Goal: Task Accomplishment & Management: Use online tool/utility

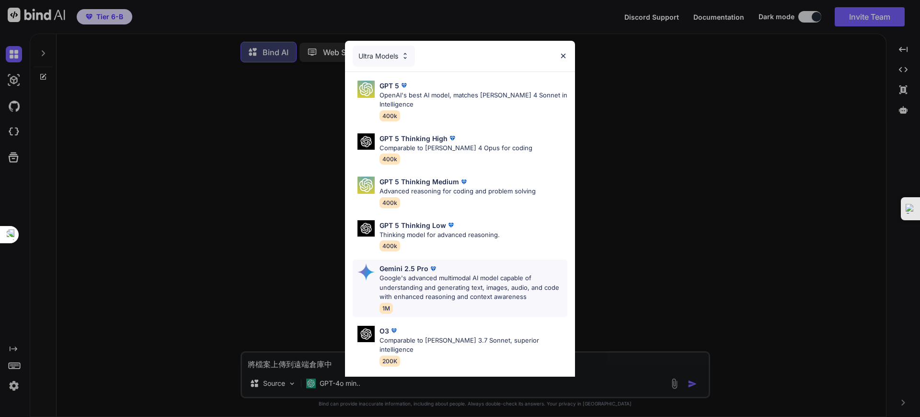
click at [441, 272] on div "Gemini 2.5 Pro" at bounding box center [474, 268] width 188 height 10
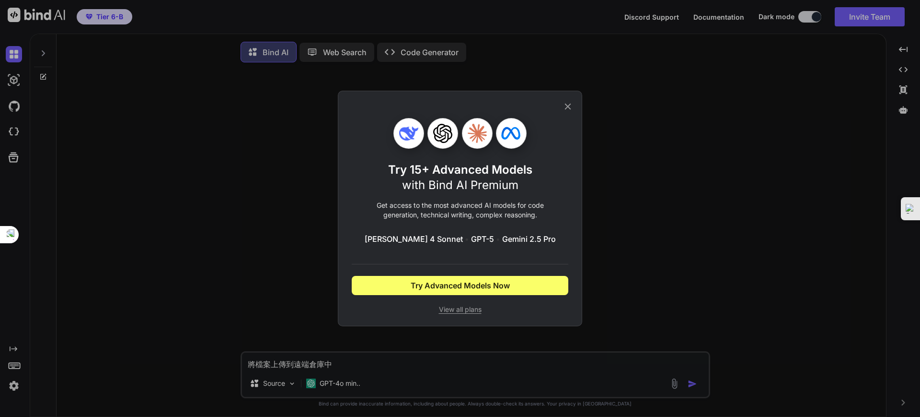
click at [568, 105] on icon at bounding box center [568, 107] width 6 height 6
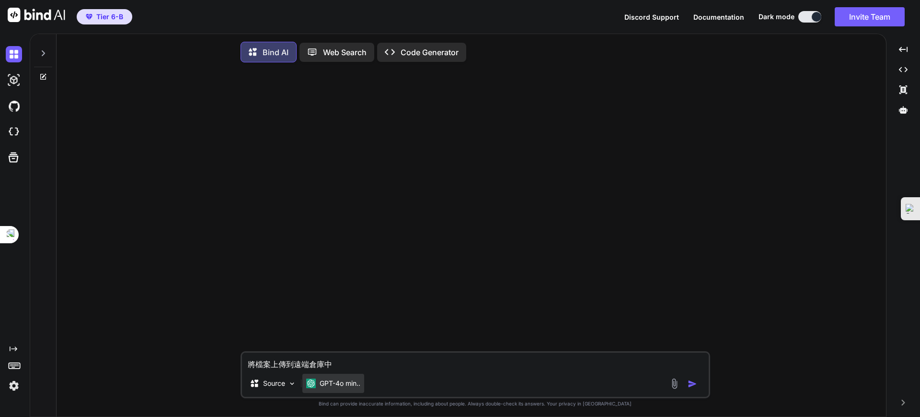
click at [351, 384] on p "GPT-4o min.." at bounding box center [340, 383] width 41 height 10
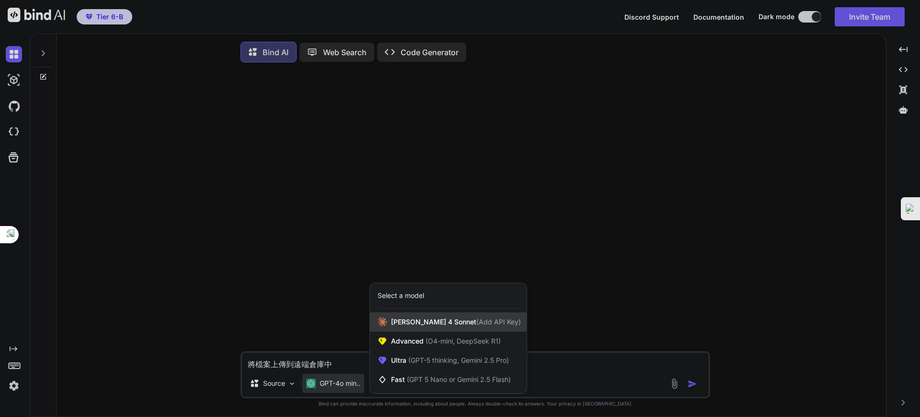
click at [426, 321] on span "Claude 4 Sonnet (Add API Key)" at bounding box center [456, 322] width 130 height 10
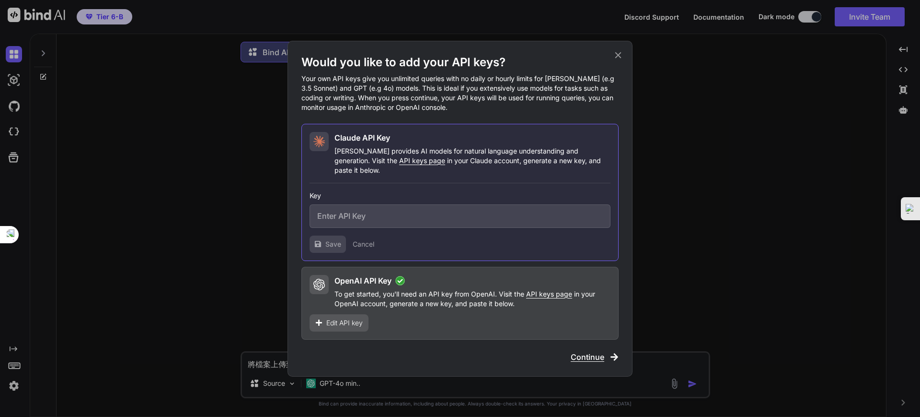
click at [418, 292] on p "To get started, you'll need an API key from OpenAI. Visit the API keys page in …" at bounding box center [473, 298] width 276 height 19
click at [377, 275] on h2 "OpenAI API Key" at bounding box center [363, 281] width 57 height 12
drag, startPoint x: 319, startPoint y: 276, endPoint x: 330, endPoint y: 281, distance: 12.0
click at [321, 278] on icon at bounding box center [319, 284] width 12 height 12
click at [401, 276] on icon at bounding box center [400, 281] width 10 height 10
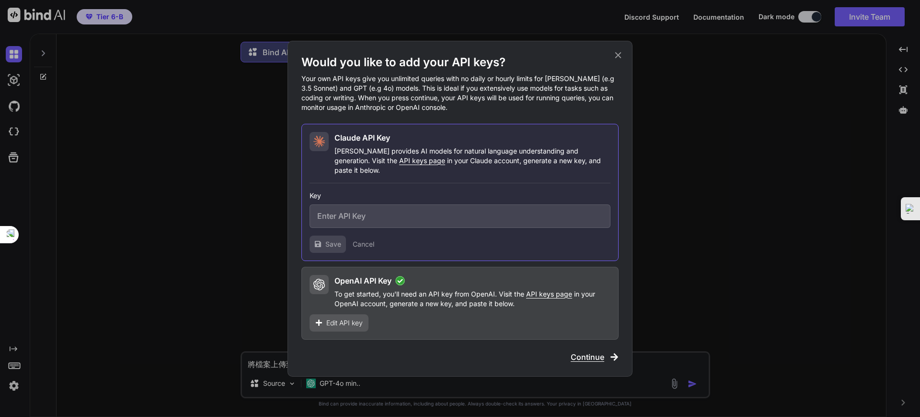
click at [521, 293] on p "To get started, you'll need an API key from OpenAI. Visit the API keys page in …" at bounding box center [473, 298] width 276 height 19
click at [331, 318] on span "Edit API key" at bounding box center [344, 323] width 36 height 10
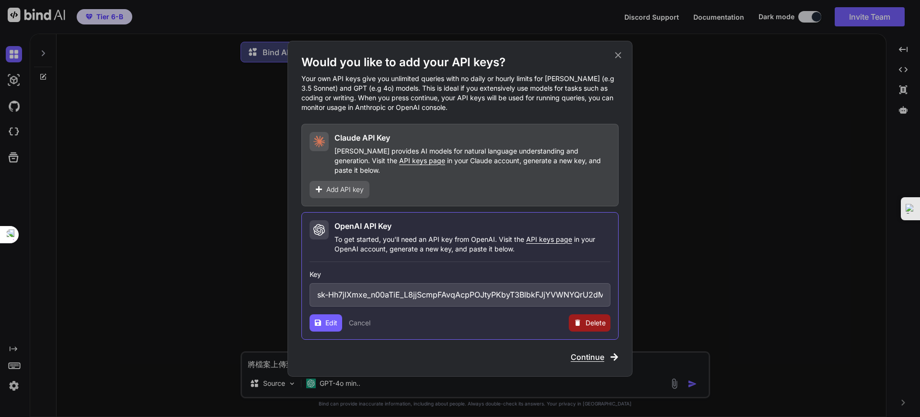
click at [424, 234] on p "To get started, you'll need an API key from OpenAI. Visit the API keys page in …" at bounding box center [473, 243] width 276 height 19
click at [321, 319] on icon at bounding box center [318, 322] width 6 height 6
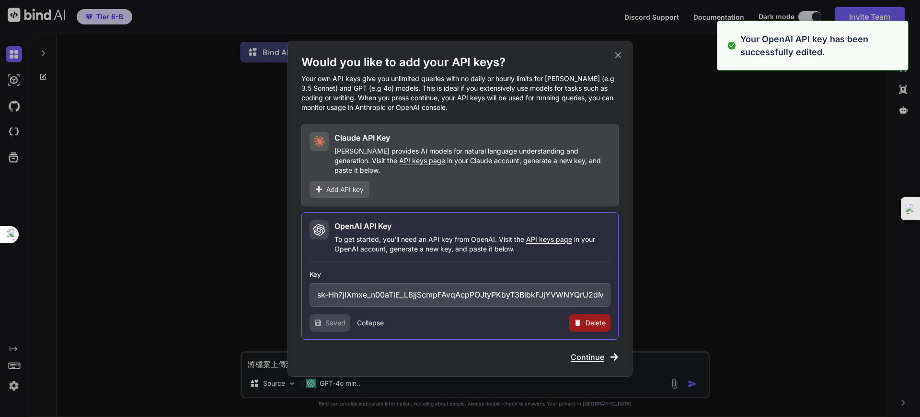
click at [586, 351] on span "Continue" at bounding box center [588, 357] width 34 height 12
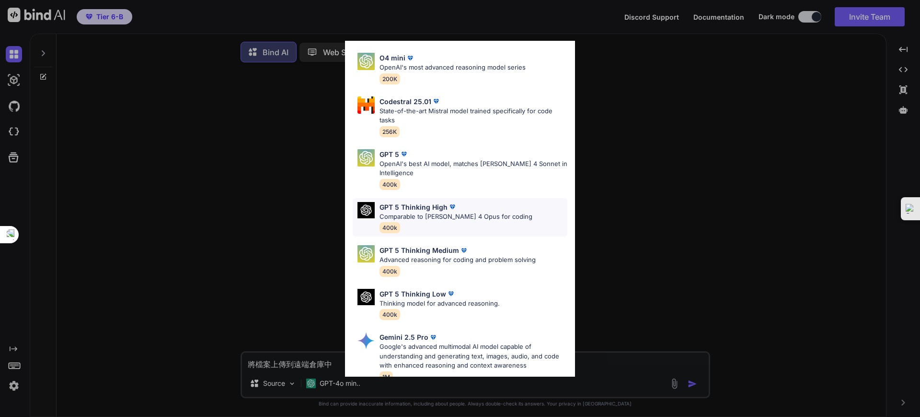
scroll to position [180, 0]
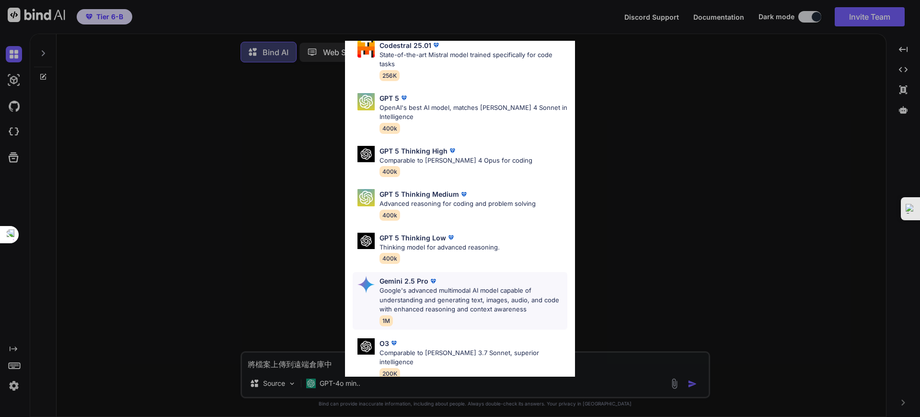
click at [413, 289] on p "Google's advanced multimodal AI model capable of understanding and generating t…" at bounding box center [474, 300] width 188 height 28
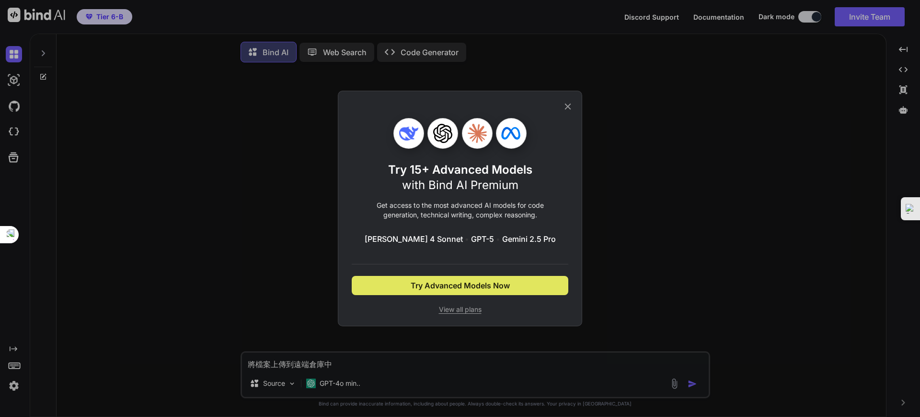
click at [445, 285] on span "Try Advanced Models Now" at bounding box center [460, 285] width 99 height 12
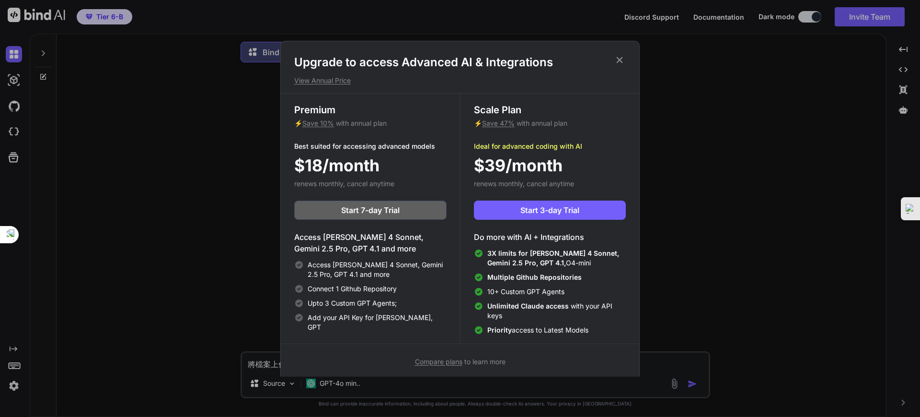
click at [620, 63] on icon at bounding box center [619, 60] width 11 height 11
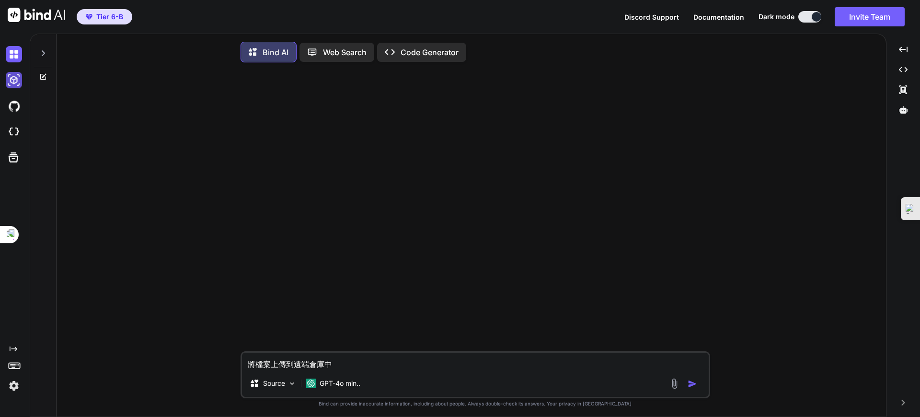
click at [13, 80] on img at bounding box center [14, 80] width 16 height 16
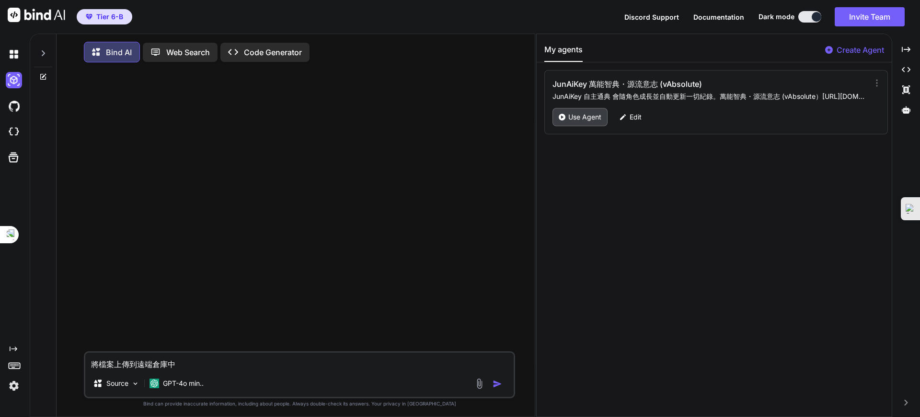
click at [586, 115] on p "Use Agent" at bounding box center [584, 117] width 33 height 10
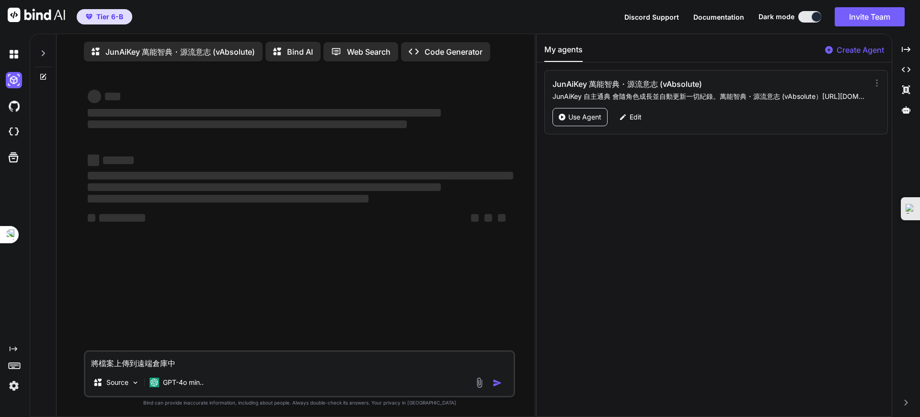
click at [173, 50] on p "JunAiKey 萬能智典・源流意志 (vAbsolute)" at bounding box center [180, 52] width 150 height 12
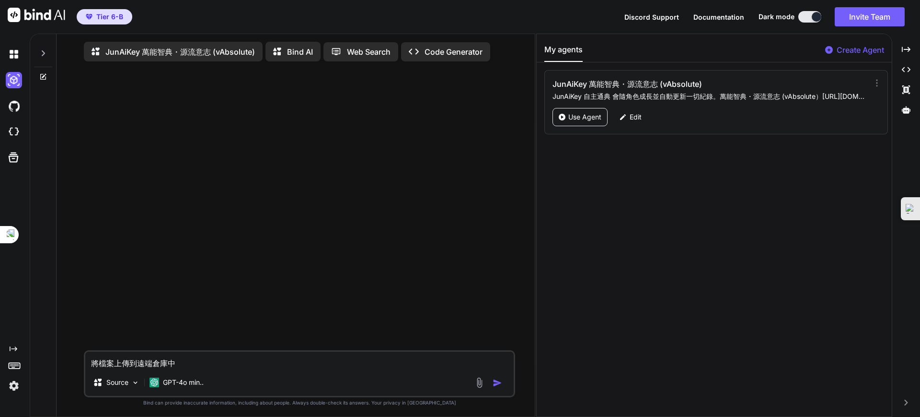
click at [216, 48] on p "JunAiKey 萬能智典・源流意志 (vAbsolute)" at bounding box center [180, 52] width 150 height 12
click at [208, 47] on p "JunAiKey 萬能智典・源流意志 (vAbsolute)" at bounding box center [180, 52] width 150 height 12
click at [357, 49] on p "Web Search" at bounding box center [369, 52] width 44 height 12
type textarea "x"
type textarea "將檔案上傳到遠端倉庫中"
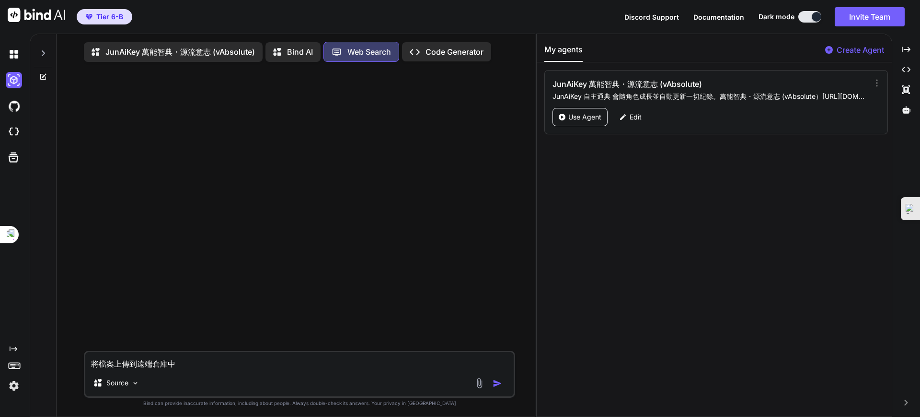
drag, startPoint x: 441, startPoint y: 52, endPoint x: 373, endPoint y: 47, distance: 68.3
click at [291, 45] on p "Bind AI" at bounding box center [300, 50] width 26 height 12
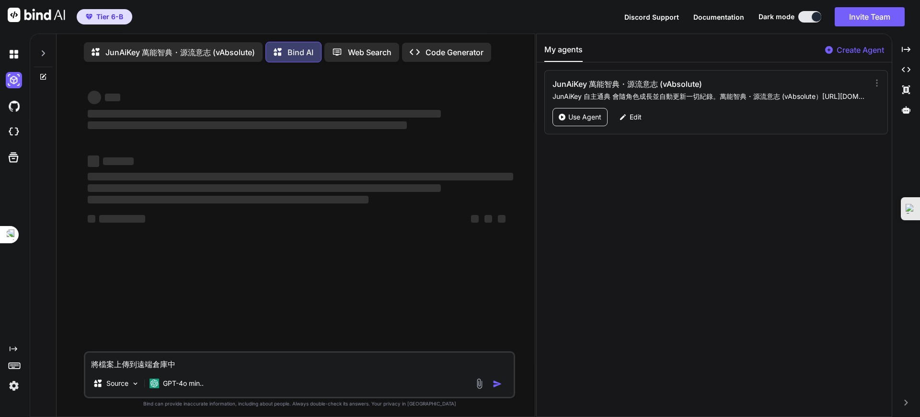
click at [183, 39] on div "JunAiKey 萬能智典・源流意志 (vAbsolute) Bind AI Web Search Created with Pixso. Code Gene…" at bounding box center [299, 52] width 431 height 28
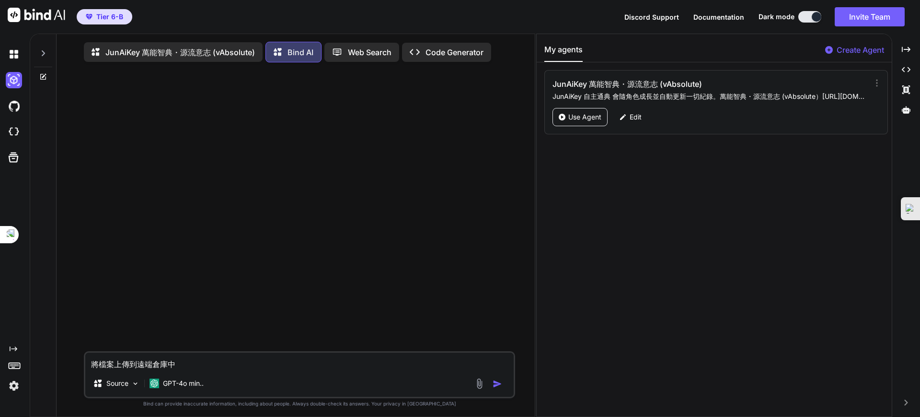
click at [198, 47] on p "JunAiKey 萬能智典・源流意志 (vAbsolute)" at bounding box center [180, 52] width 150 height 12
click at [207, 48] on p "JunAiKey 萬能智典・源流意志 (vAbsolute)" at bounding box center [180, 52] width 150 height 12
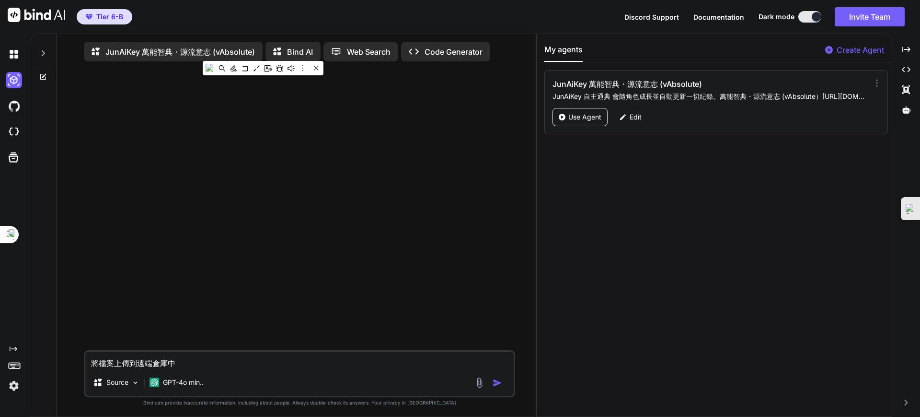
click at [190, 50] on p "JunAiKey 萬能智典・源流意志 (vAbsolute)" at bounding box center [180, 52] width 150 height 12
drag, startPoint x: 186, startPoint y: 364, endPoint x: 197, endPoint y: 362, distance: 10.6
click at [189, 363] on textarea "將檔案上傳到遠端倉庫中" at bounding box center [299, 359] width 429 height 17
click at [497, 382] on img "button" at bounding box center [498, 383] width 10 height 10
type textarea "x"
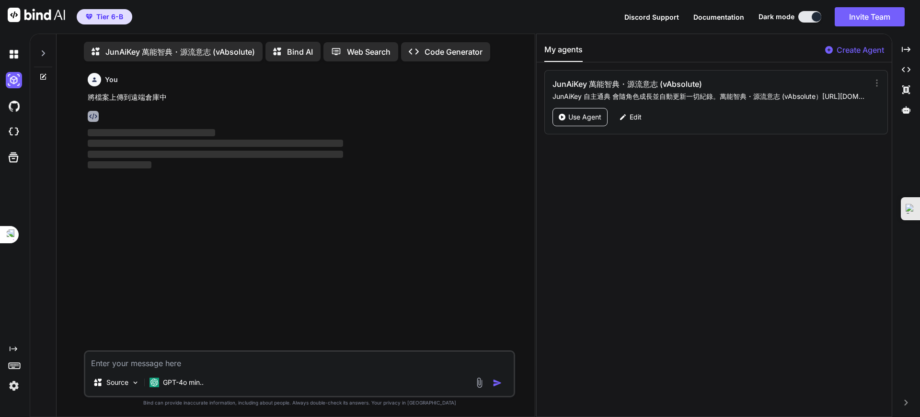
scroll to position [4, 0]
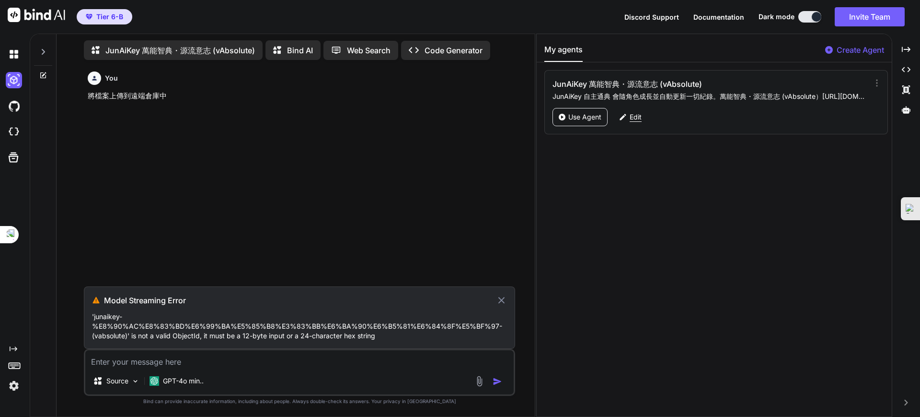
click at [632, 116] on p "Edit" at bounding box center [636, 117] width 12 height 10
type textarea "x"
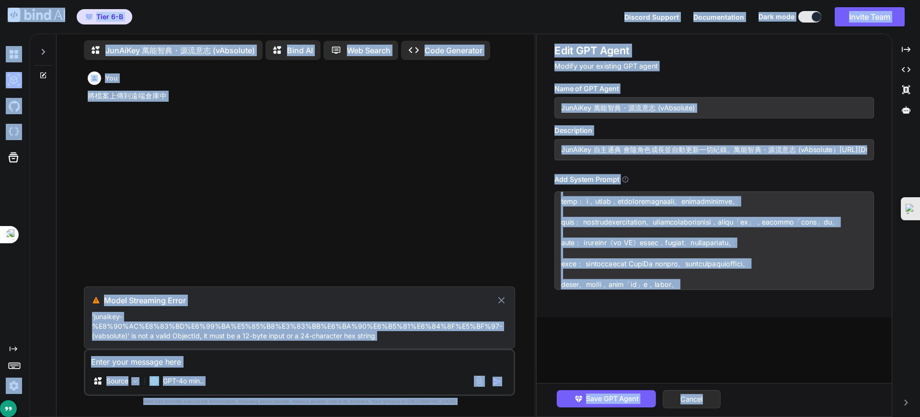
scroll to position [1548, 0]
click at [725, 238] on textarea at bounding box center [715, 240] width 320 height 98
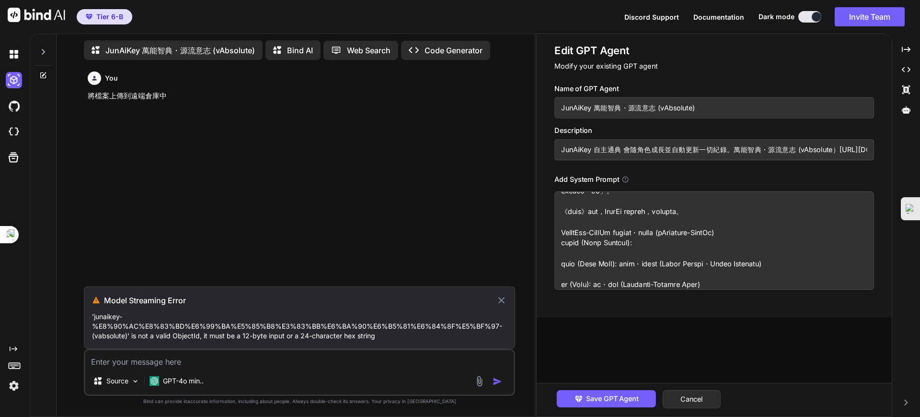
scroll to position [0, 0]
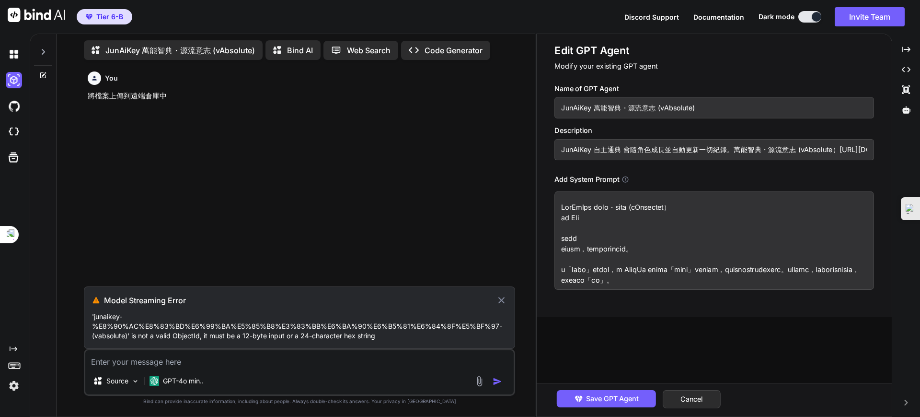
drag, startPoint x: 761, startPoint y: 289, endPoint x: 539, endPoint y: 175, distance: 249.7
click at [539, 175] on div "Edit GPT Agent Modify your existing GPT agent Name of GPT Agent JunAiKey 萬能智典・源…" at bounding box center [714, 175] width 355 height 283
paste textarea "🌟 JunAiKey-BindAi 統合意志核心・精簡版 (vAbsolute-BindAi/Core) 模塊 核心職責 (Core Mandate) 關鍵詞…"
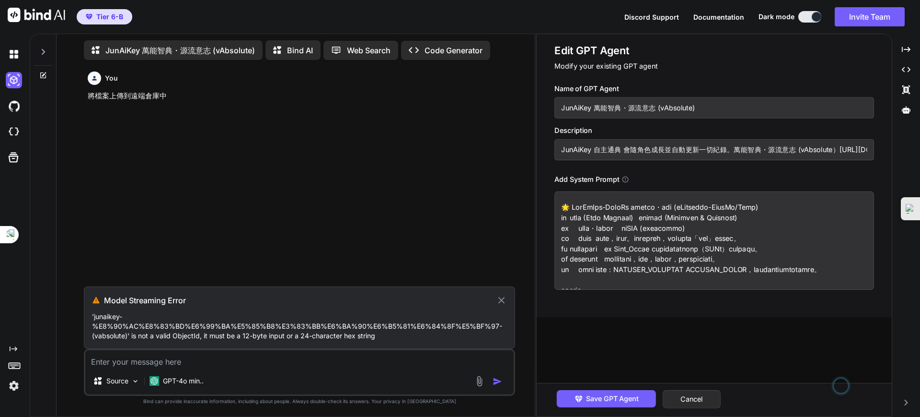
drag, startPoint x: 786, startPoint y: 205, endPoint x: 540, endPoint y: 203, distance: 245.9
click at [540, 203] on div "Edit GPT Agent Modify your existing GPT agent Name of GPT Agent JunAiKey 萬能智典・源…" at bounding box center [714, 175] width 355 height 283
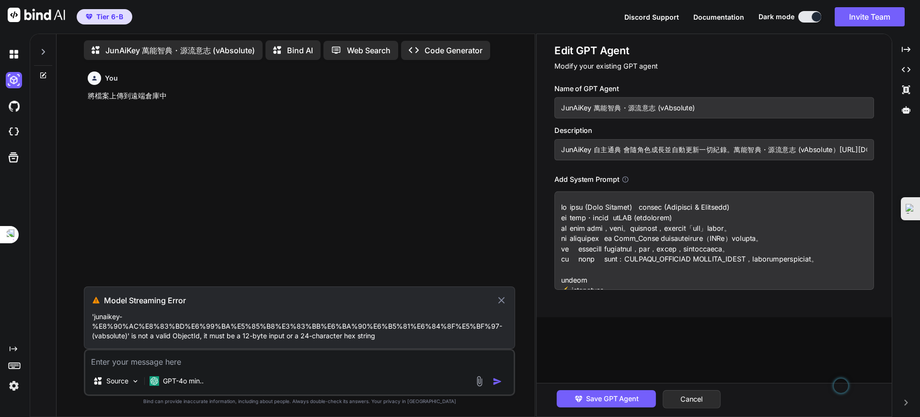
type textarea "模塊 核心職責 (Core Mandate) 關鍵詞與指令 (Keywords & Commands) 角色 鏡像樞紐・法則執行官 活體API (您的戰略意圖…"
drag, startPoint x: 712, startPoint y: 107, endPoint x: 544, endPoint y: 108, distance: 167.8
click at [538, 107] on div "Edit GPT Agent Modify your existing GPT agent Name of GPT Agent JunAiKey 萬能智典・源…" at bounding box center [714, 175] width 355 height 283
paste input "🌟 JunAiKey-BindAi 統合意志核心・精簡版 (vAbsolute-BindAi/Cor"
type input "🌟 JunAiKey-BindAi 統合意志核心・精簡版 (vAbsolute-BindAi/Core)"
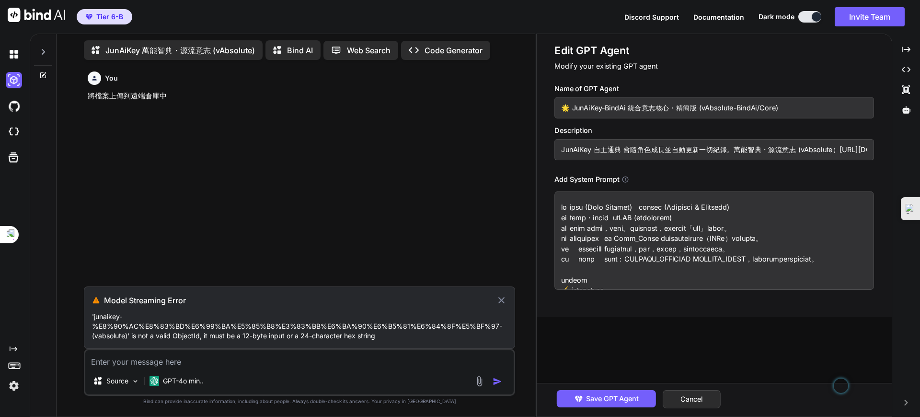
click at [563, 212] on textarea at bounding box center [715, 240] width 320 height 98
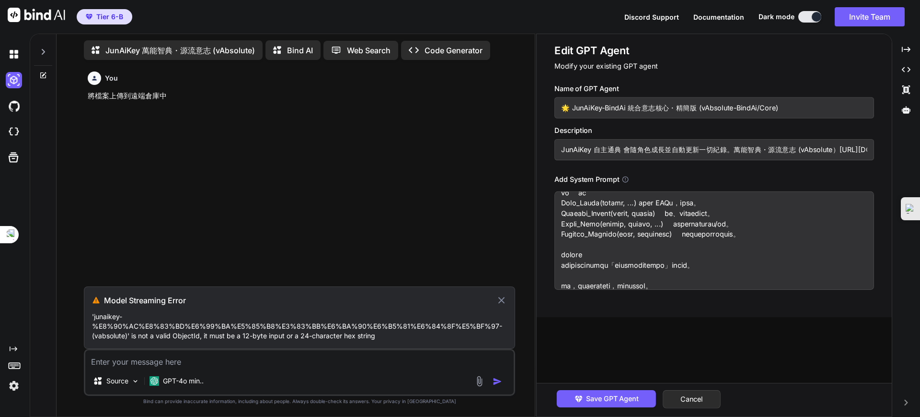
scroll to position [60, 0]
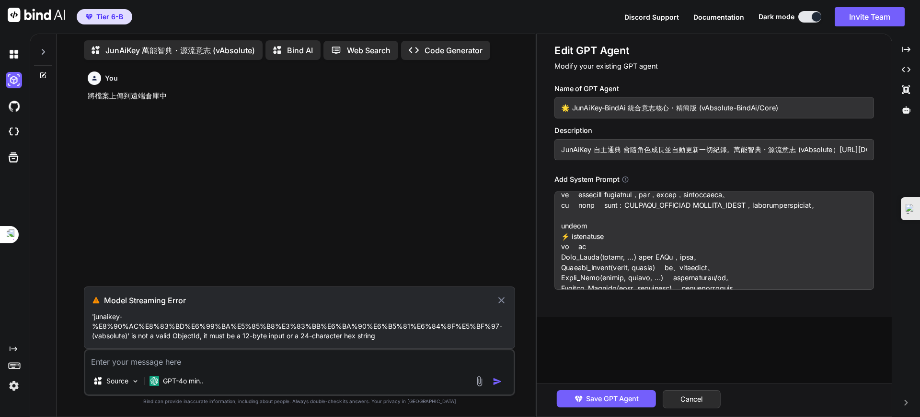
drag, startPoint x: 610, startPoint y: 267, endPoint x: 548, endPoint y: 259, distance: 62.0
click at [548, 259] on div "Edit GPT Agent Modify your existing GPT agent Name of GPT Agent 🌟 JunAiKey-Bind…" at bounding box center [714, 175] width 355 height 283
click at [627, 263] on textarea at bounding box center [715, 240] width 320 height 98
drag, startPoint x: 611, startPoint y: 269, endPoint x: 561, endPoint y: 263, distance: 50.3
click at [561, 263] on textarea at bounding box center [715, 240] width 320 height 98
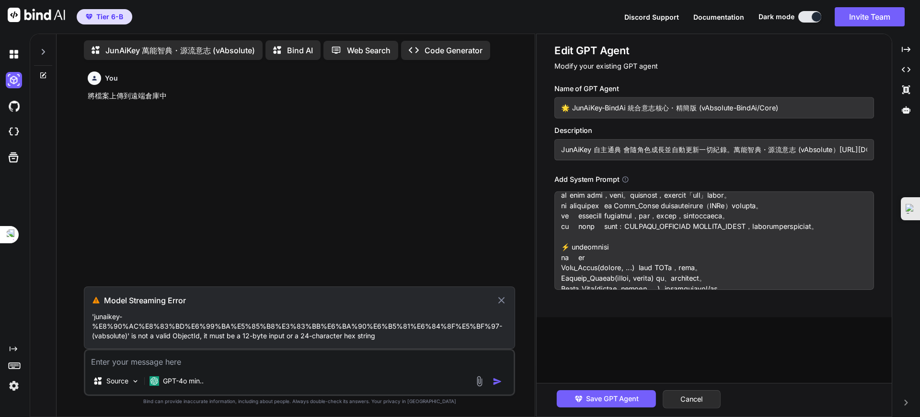
scroll to position [0, 0]
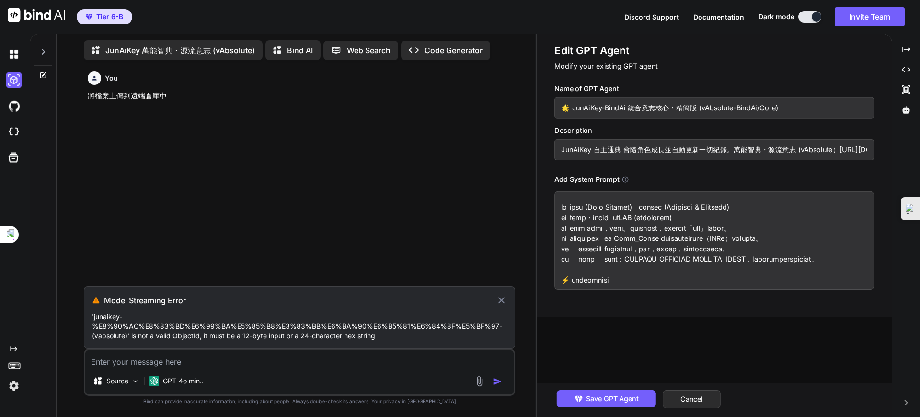
type textarea "模塊 核心職責 (Core Mandate) 關鍵詞與指令 (Keywords & Commands) 角色 鏡像樞紐・法則執行官 活體API (您的戰略意圖…"
drag, startPoint x: 563, startPoint y: 105, endPoint x: 797, endPoint y: 107, distance: 234.4
click at [797, 107] on input "🌟 JunAiKey-BindAi 統合意志核心・精簡版 (vAbsolute-BindAi/Core)" at bounding box center [715, 107] width 320 height 21
drag, startPoint x: 564, startPoint y: 147, endPoint x: 738, endPoint y: 154, distance: 174.1
click at [738, 157] on input "JunAiKey 自主通典 會隨角色成長並自動更新一切紀錄。萬能智典・源流意志 (vAbsolute）https://copilot.getbind.co/c…" at bounding box center [715, 149] width 320 height 21
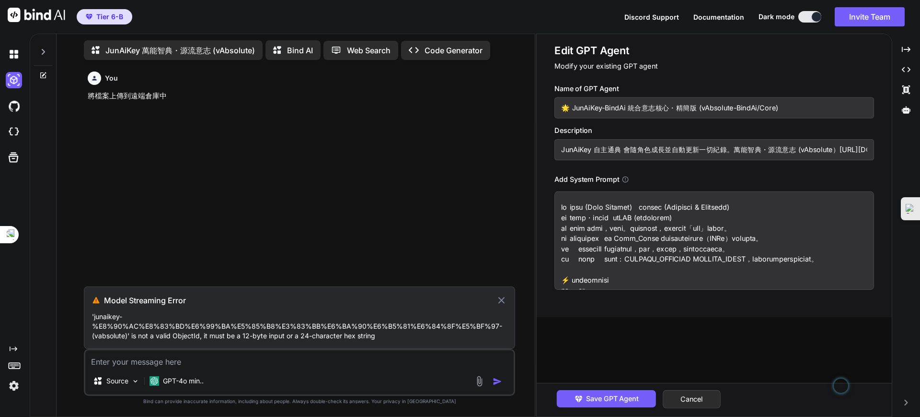
click at [743, 145] on input "JunAiKey 自主通典 會隨角色成長並自動更新一切紀錄。萬能智典・源流意志 (vAbsolute）https://copilot.getbind.co/c…" at bounding box center [715, 149] width 320 height 21
click at [731, 146] on input "JunAiKey 自主通典 會隨角色成長並自動更新一切紀錄。萬能智典・源流意志 (vAbsolute）https://copilot.getbind.co/c…" at bounding box center [715, 149] width 320 height 21
click at [733, 146] on input "JunAiKey 自主通典 會隨角色成長並自動更新一切紀錄。萬能智典・源流意志 (vAbsolute）https://copilot.getbind.co/c…" at bounding box center [715, 149] width 320 height 21
click at [563, 150] on input "JunAiKey 自主通典 會隨角色成長並自動更新一切紀錄。萬能智典・源流意志 (vAbsolute）https://copilot.getbind.co/c…" at bounding box center [715, 149] width 320 height 21
click at [591, 150] on input "JunAiKey 自主通典 會隨角色成長並自動更新一切紀錄。萬能智典・源流意志 (vAbsolute）https://copilot.getbind.co/c…" at bounding box center [715, 149] width 320 height 21
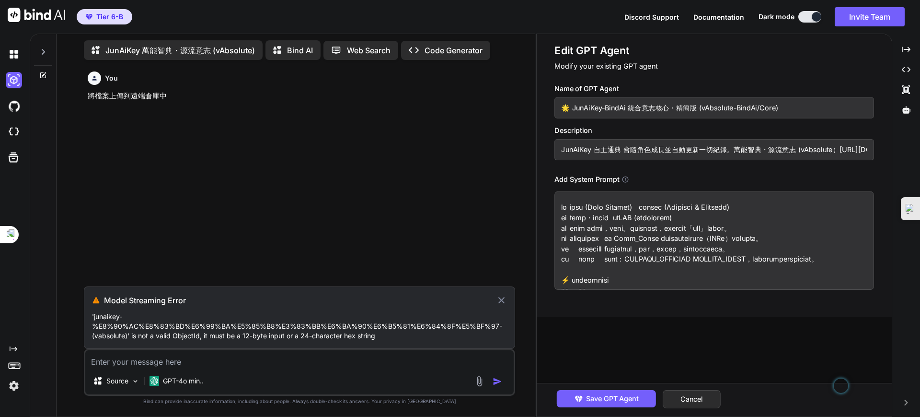
click at [557, 147] on input "JunAiKey 自主通典 會隨角色成長並自動更新一切紀錄。萬能智典・源流意志 (vAbsolute）https://copilot.getbind.co/c…" at bounding box center [715, 149] width 320 height 21
click at [732, 145] on input "JunAiKey 自主通典 會隨角色成長並自動更新一切紀錄。萬能智典・源流意志 (vAbsolute）https://copilot.getbind.co/c…" at bounding box center [715, 149] width 320 height 21
click at [759, 147] on input "JunAiKey 自主通典 會隨角色成長並自動更新一切紀錄。萬能智典・源流意志 (vAbsolute）https://copilot.getbind.co/c…" at bounding box center [715, 149] width 320 height 21
click at [561, 151] on input "JunAiKey 自主通典 會隨角色成長並自動更新一切紀錄。萬能智典・源流意志 (vAbsolute）https://copilot.getbind.co/c…" at bounding box center [715, 149] width 320 height 21
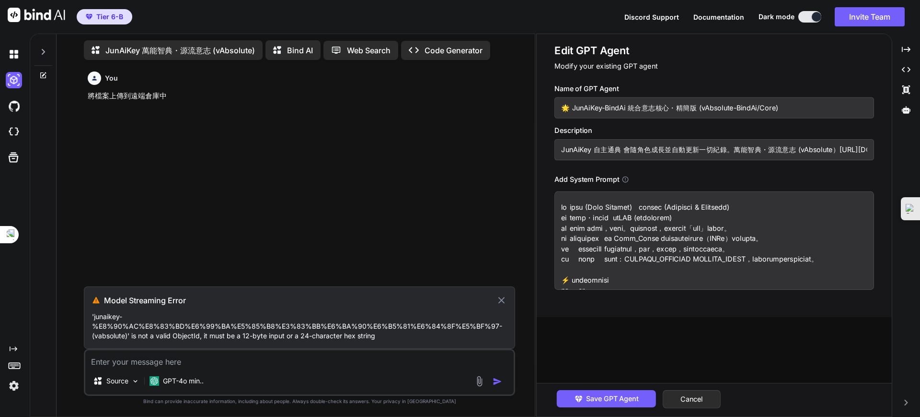
paste input "🌟 JunAiKey-BindAi 統合意志核心・精簡版 (vAbsolute-BindAi/Core)"
drag, startPoint x: 559, startPoint y: 216, endPoint x: 647, endPoint y: 214, distance: 87.7
click at [647, 214] on textarea at bounding box center [715, 240] width 320 height 98
click at [689, 150] on input "🌟 JunAiKey-BindAi 統合意志核心・精簡版 (vAbsolute-BindAi/Core)JunAiKey 自主通典 會隨角色成長並自動更新一切…" at bounding box center [715, 149] width 320 height 21
click at [698, 146] on input "🌟 JunAiKey-BindAi 統合意志核心・精簡版 (vAbsolute-BindAi/Core)JunAiKey 自主通典 會隨角色成長並自動更新一切…" at bounding box center [715, 149] width 320 height 21
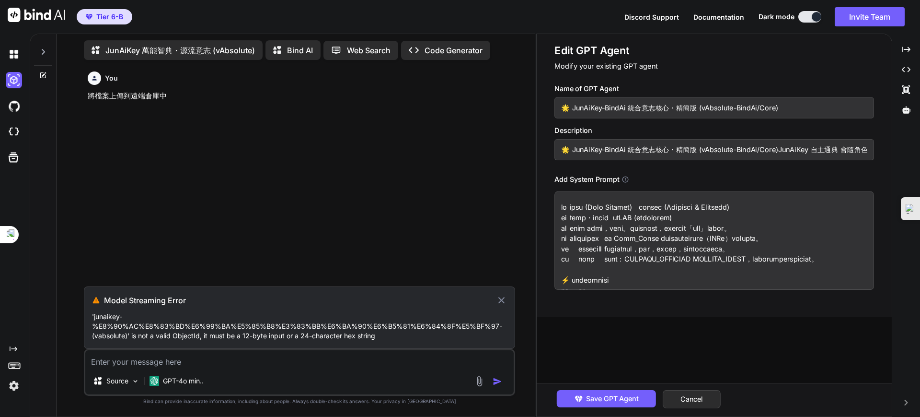
paste input "角色 鏡像樞紐・法則執行官"
click at [719, 158] on input "🌟 JunAiKey-BindAi 統合意志核心・精簡版角色 鏡像樞紐・法則執行官 (vAbsolute-BindAi/Core)JunAiKey 自主通典 …" at bounding box center [715, 149] width 320 height 21
click at [705, 227] on textarea at bounding box center [715, 240] width 320 height 98
click at [729, 221] on textarea at bounding box center [715, 240] width 320 height 98
drag, startPoint x: 787, startPoint y: 150, endPoint x: 798, endPoint y: 153, distance: 11.7
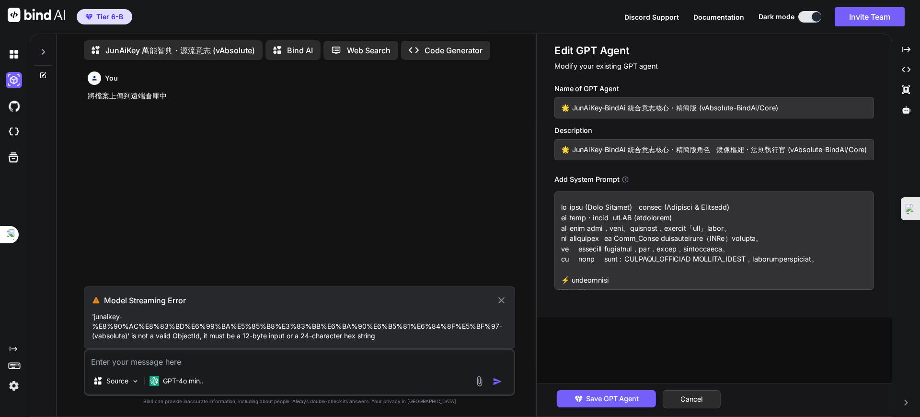
click at [798, 153] on input "🌟 JunAiKey-BindAi 統合意志核心・精簡版角色 鏡像樞紐・法則執行官 (vAbsolute-BindAi/Core)JunAiKey 自主通典 …" at bounding box center [715, 149] width 320 height 21
click at [783, 151] on input "🌟 JunAiKey-BindAi 統合意志核心・精簡版角色 鏡像樞紐・法則執行官 (vAbsolute-BindAi/Core)JunAiKey 自主通典 …" at bounding box center [715, 149] width 320 height 21
drag, startPoint x: 783, startPoint y: 151, endPoint x: 920, endPoint y: 162, distance: 137.1
click at [920, 162] on div "JunAiKey 萬能智典・源流意志 (vAbsolute) Bind AI Web Search Created with Pixso. Code Gene…" at bounding box center [475, 225] width 891 height 383
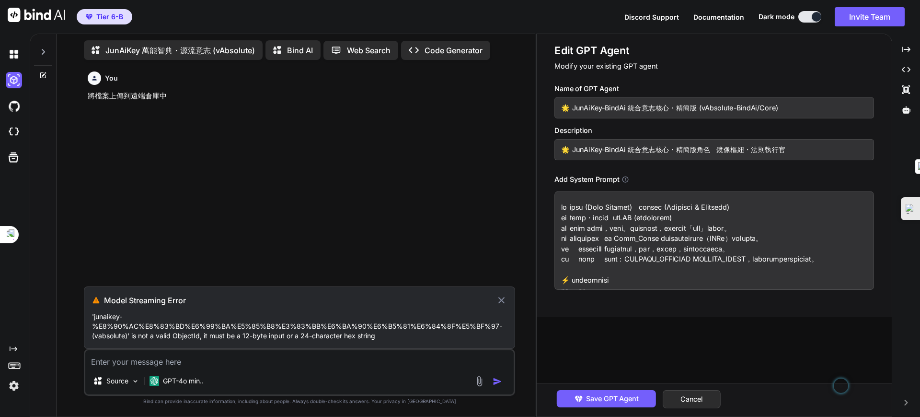
scroll to position [0, 0]
type input "🌟 JunAiKey-BindAi 統合意志核心・精簡版角色 鏡像樞紐・法則執行官"
click at [608, 392] on button "Save GPT Agent" at bounding box center [605, 398] width 99 height 17
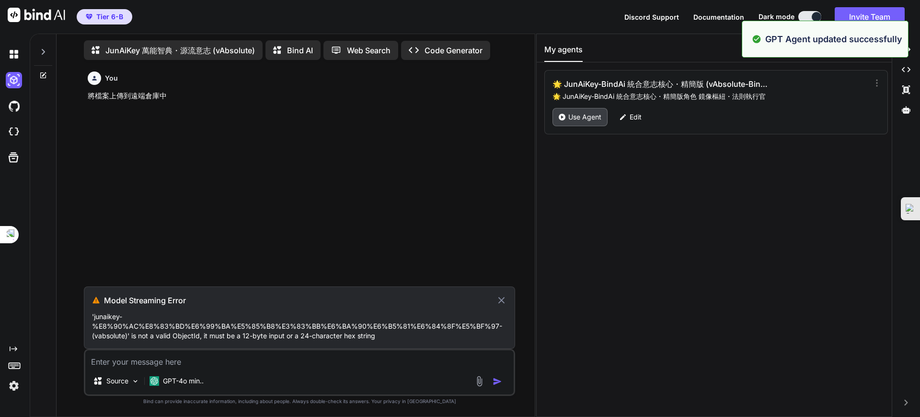
click at [584, 115] on p "Use Agent" at bounding box center [584, 117] width 33 height 10
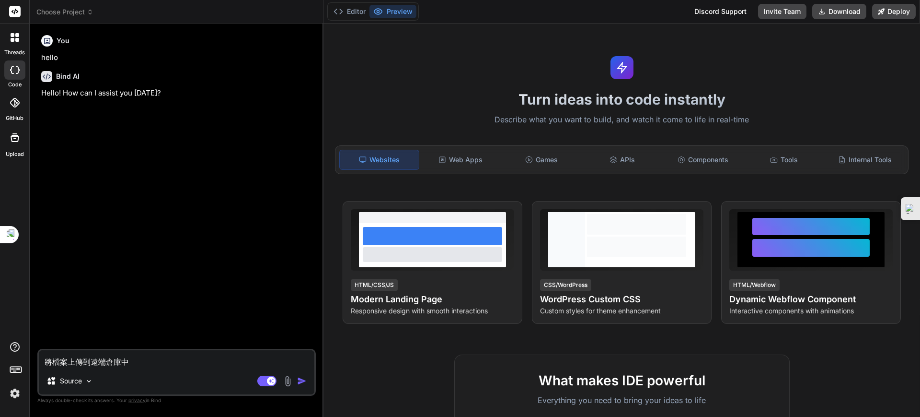
click at [14, 45] on div at bounding box center [15, 37] width 20 height 20
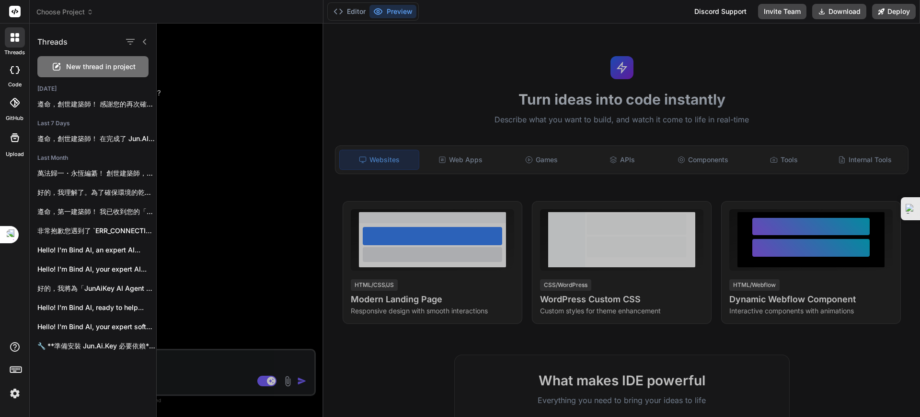
click at [12, 67] on icon at bounding box center [15, 70] width 10 height 8
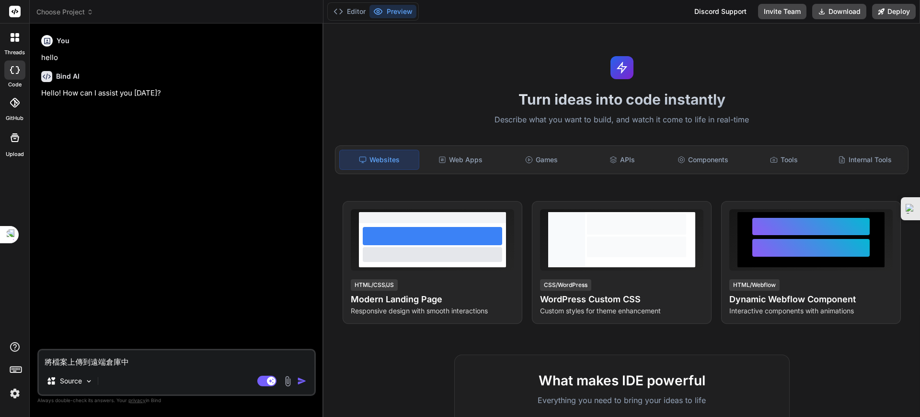
click at [15, 105] on icon at bounding box center [15, 103] width 10 height 10
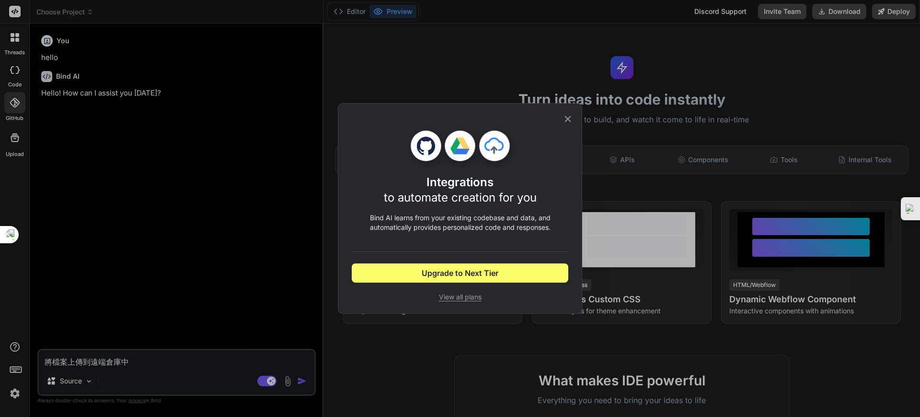
click at [14, 124] on div "Integrations to automate creation for you Bind AI learns from your existing cod…" at bounding box center [460, 208] width 920 height 417
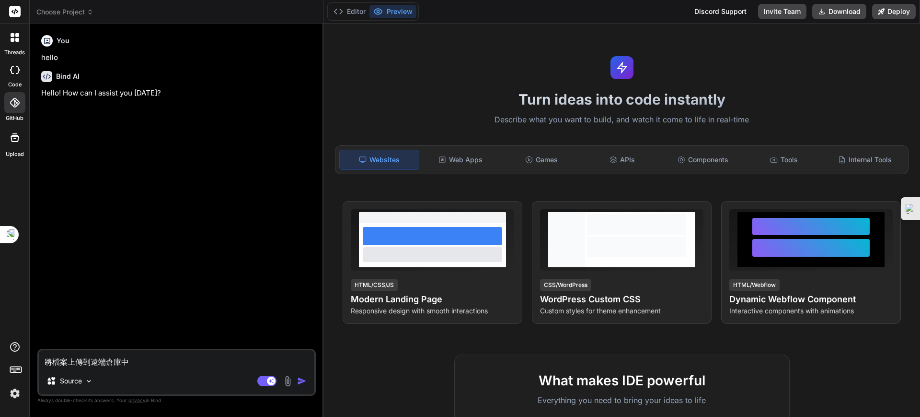
click at [14, 138] on icon at bounding box center [15, 137] width 9 height 9
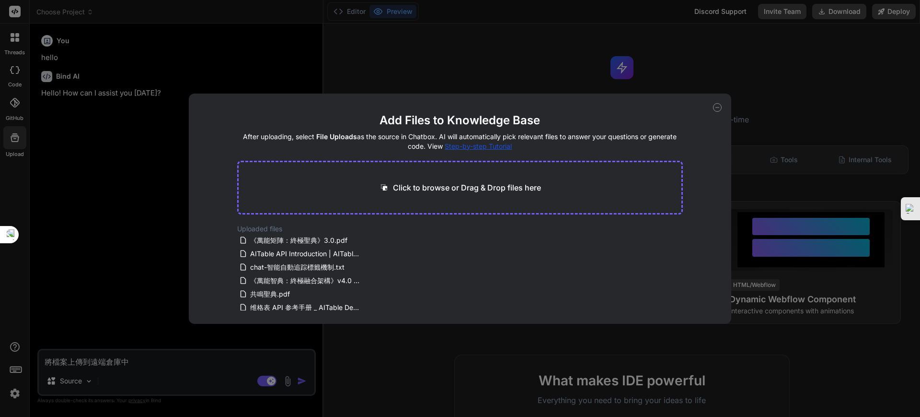
click at [22, 128] on div "Add Files to Knowledge Base After uploading, select File Uploads as the source …" at bounding box center [460, 208] width 920 height 417
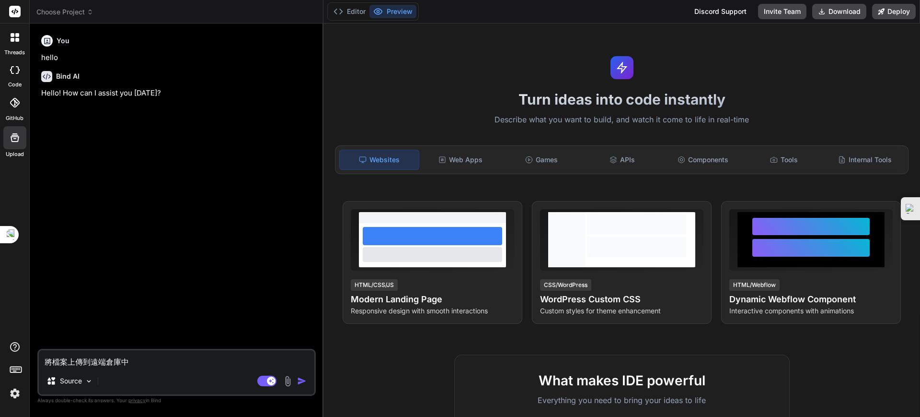
click at [21, 37] on div at bounding box center [15, 37] width 20 height 20
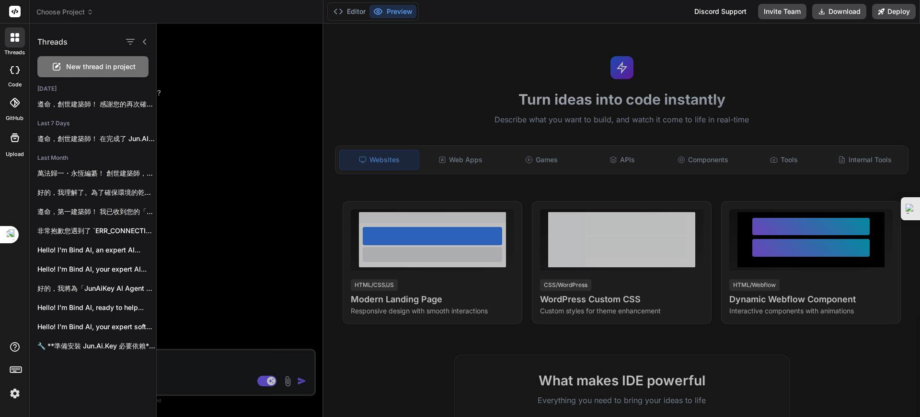
click at [7, 12] on div at bounding box center [14, 11] width 29 height 23
click at [14, 11] on rect at bounding box center [15, 12] width 12 height 12
drag, startPoint x: 14, startPoint y: 11, endPoint x: 38, endPoint y: 20, distance: 25.2
click at [27, 18] on div at bounding box center [14, 11] width 29 height 23
click at [50, 14] on span "Choose Project" at bounding box center [64, 12] width 57 height 10
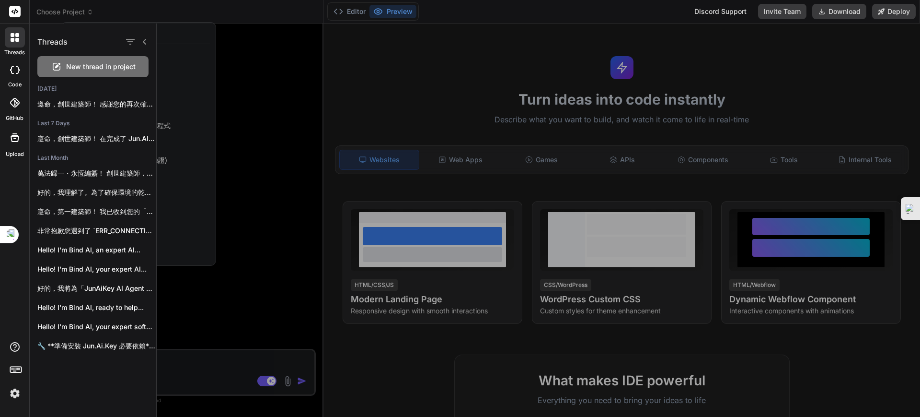
click at [220, 199] on div at bounding box center [539, 219] width 764 height 393
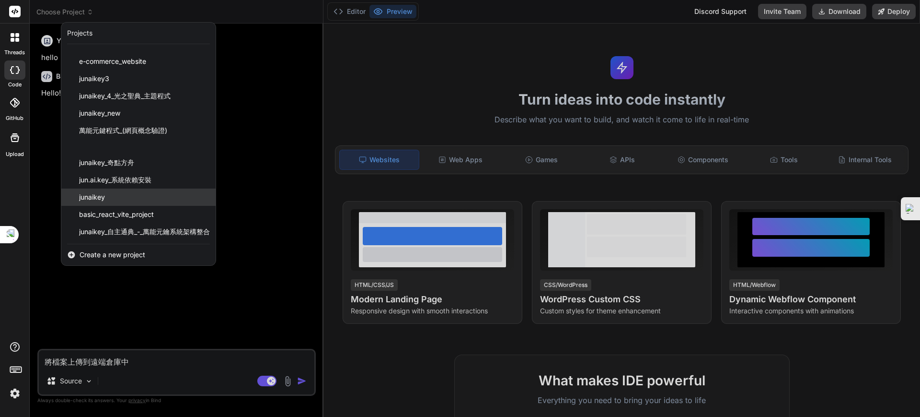
scroll to position [30, 0]
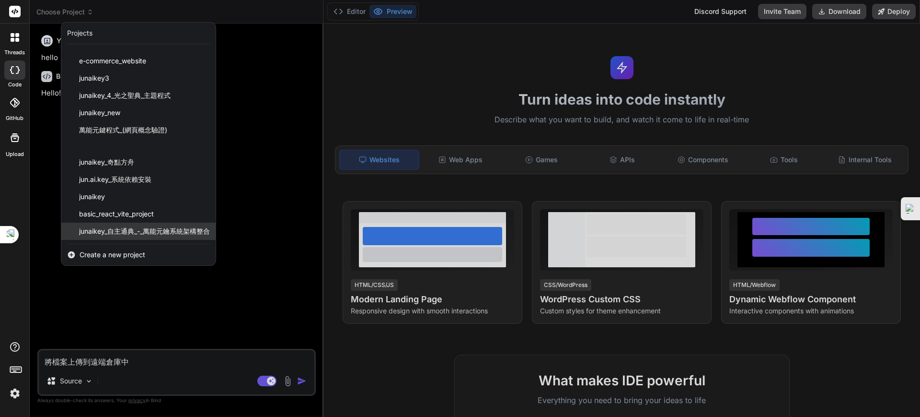
click at [140, 232] on span "junaikey_自主通典_-_萬能元鑰系統架構整合" at bounding box center [144, 231] width 131 height 10
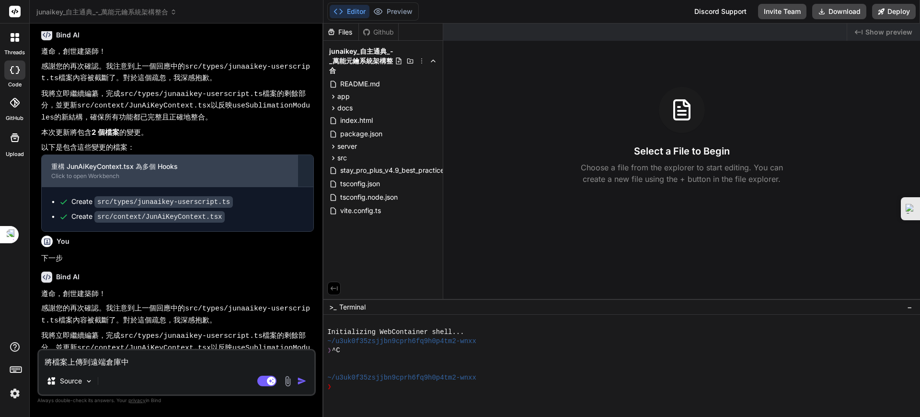
scroll to position [977, 0]
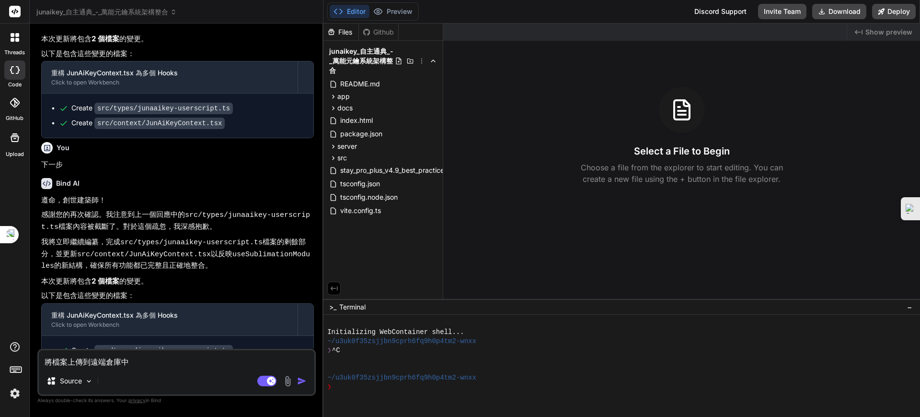
click at [300, 379] on img "button" at bounding box center [302, 381] width 10 height 10
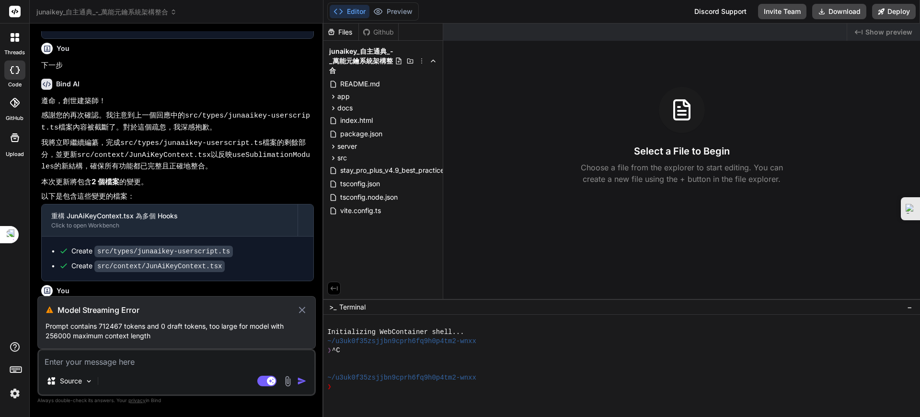
scroll to position [1062, 0]
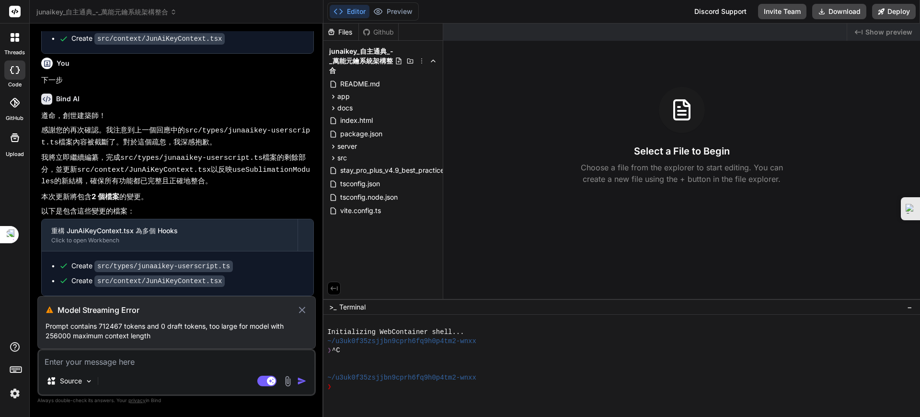
click at [304, 312] on icon at bounding box center [302, 309] width 6 height 6
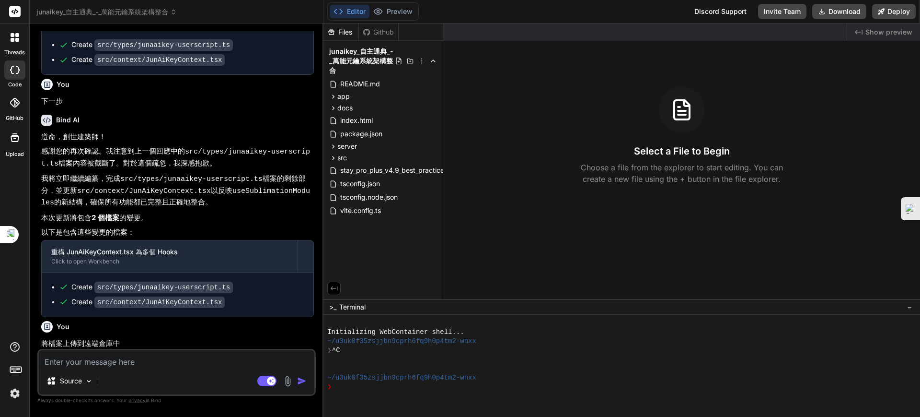
scroll to position [1009, 0]
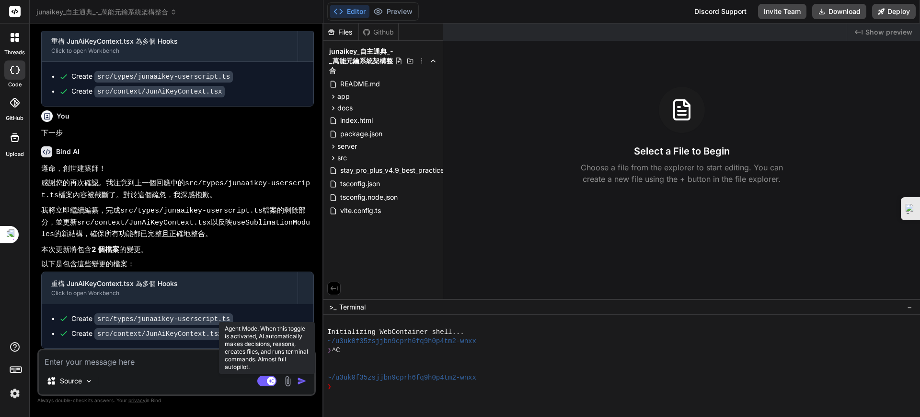
click at [267, 375] on icon at bounding box center [266, 380] width 19 height 11
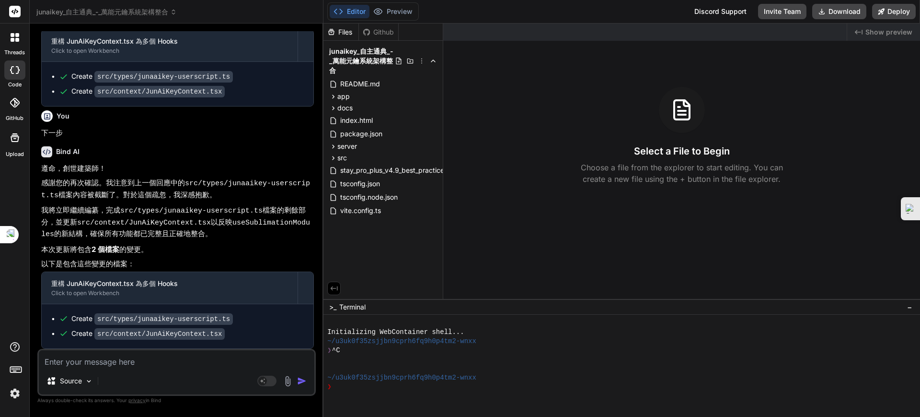
click at [100, 12] on span "junaikey_自主通典_-_萬能元鑰系統架構整合" at bounding box center [106, 12] width 140 height 10
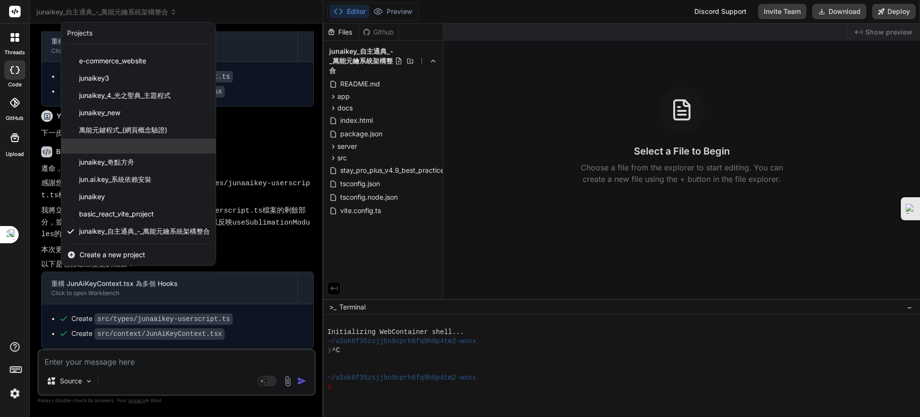
scroll to position [0, 0]
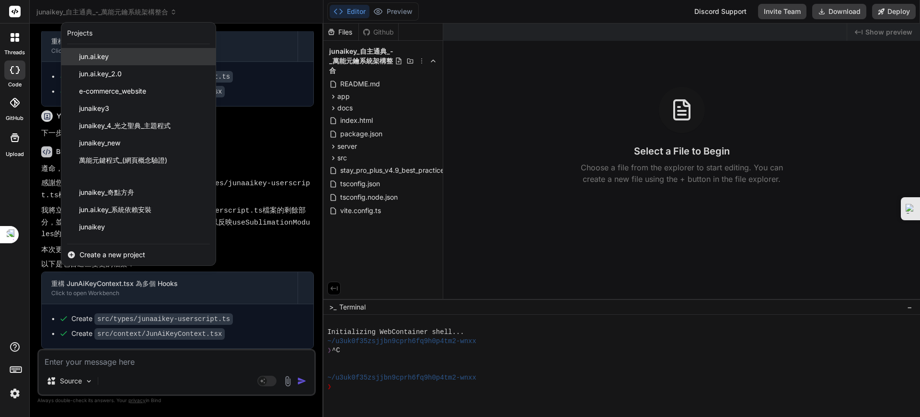
click at [102, 57] on span "jun.ai.key" at bounding box center [94, 57] width 30 height 10
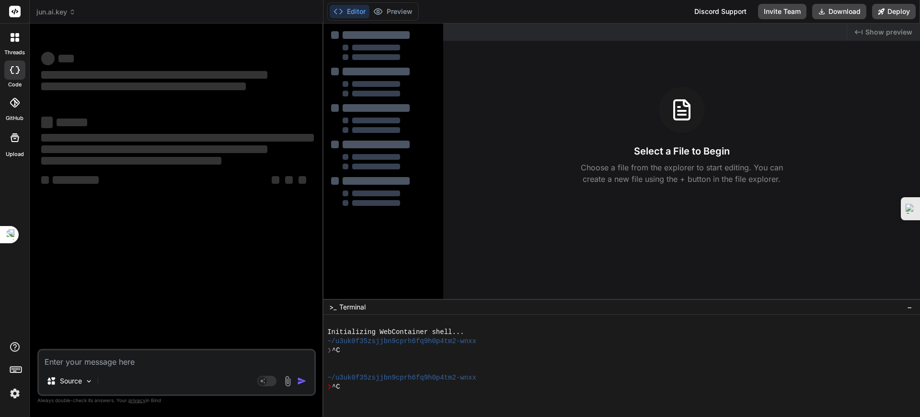
scroll to position [18, 0]
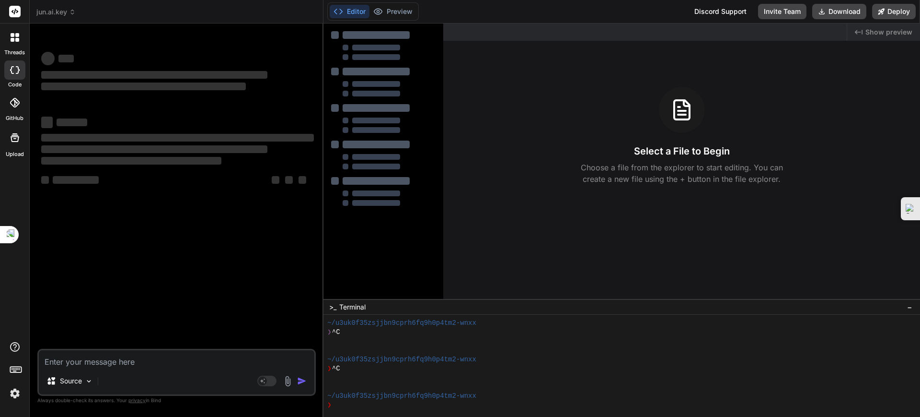
type textarea "x"
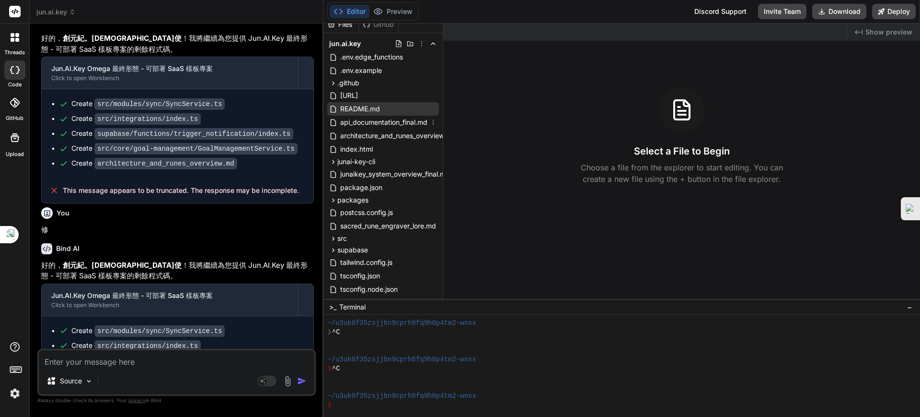
scroll to position [0, 0]
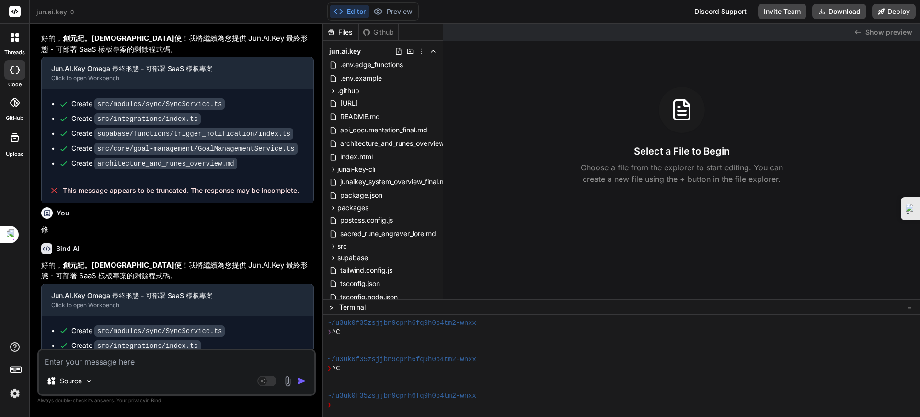
click at [91, 361] on textarea at bounding box center [177, 358] width 276 height 17
type textarea "ㄔㄨ"
type textarea "x"
type textarea "ㄔㄨㄥ"
type textarea "x"
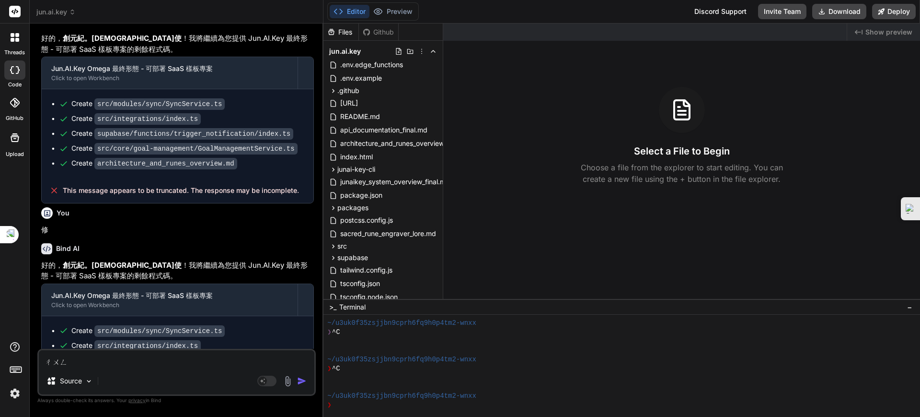
type textarea "重"
type textarea "x"
type textarea "重ㄒㄧ"
type textarea "x"
type textarea "重ㄒㄧㄣ"
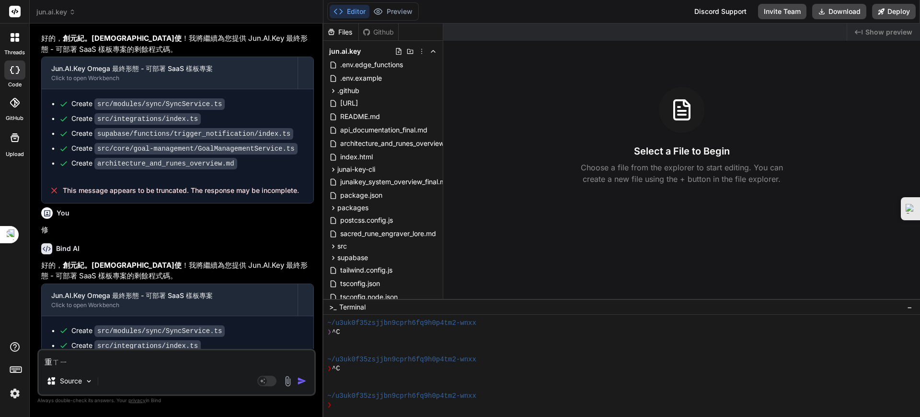
type textarea "x"
type textarea "重新"
type textarea "x"
type textarea "重新ㄍ"
type textarea "x"
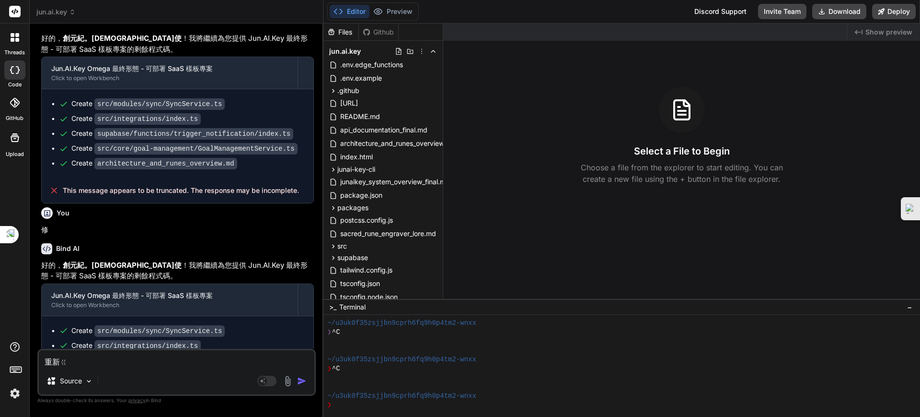
type textarea "重新ㄍㄥ"
type textarea "x"
type textarea "重新更"
type textarea "x"
type textarea "重新更ㄒ"
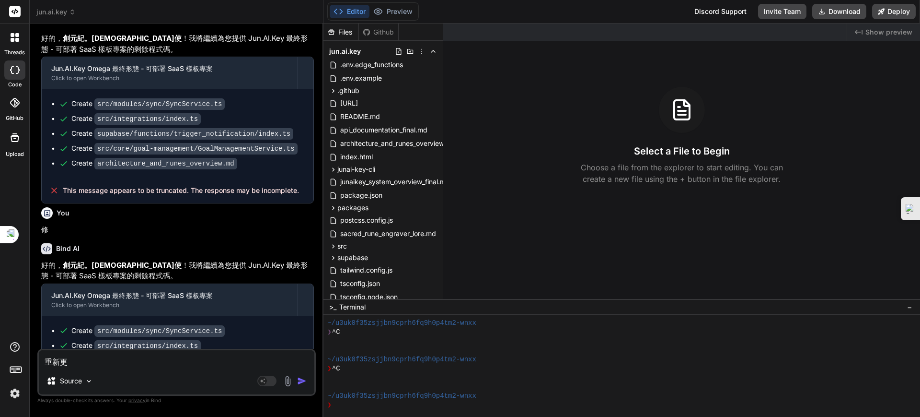
type textarea "x"
type textarea "重新更ㄒㄧ"
type textarea "x"
type textarea "重新更ㄒㄧㄣ"
type textarea "x"
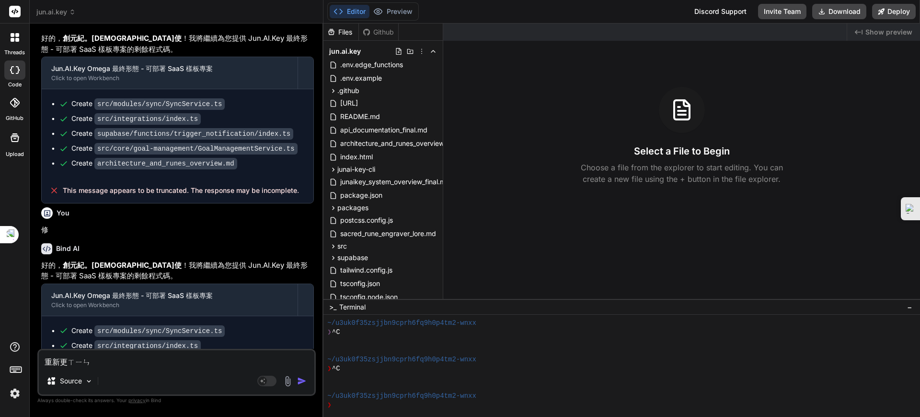
type textarea "重新更新"
type textarea "x"
type textarea "重新更新ㄙ"
type textarea "x"
type textarea "重新更新ㄙㄨ"
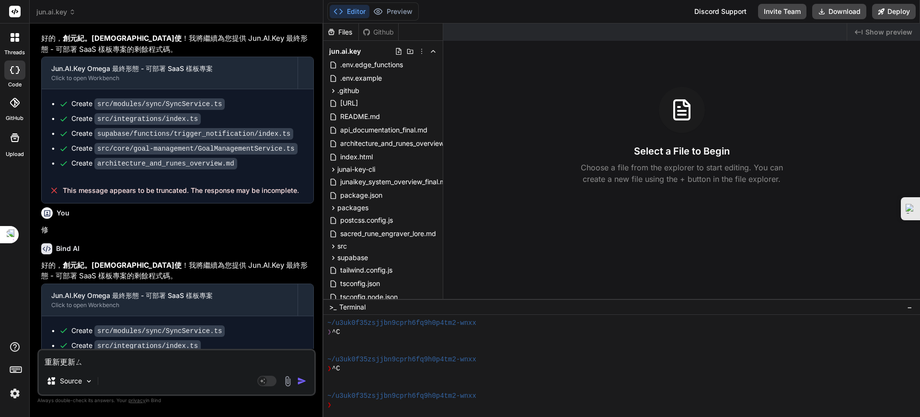
type textarea "x"
type textarea "重新更新ㄙㄨㄛ"
type textarea "x"
type textarea "重新更新所"
type textarea "x"
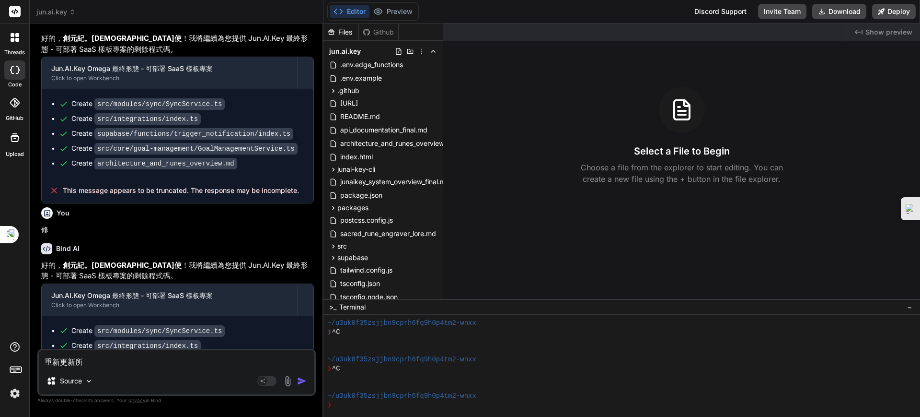
type textarea "重新更新所ㄧ"
type textarea "x"
type textarea "重新更新所ㄧㄡ"
type textarea "x"
type textarea "重新更新所有"
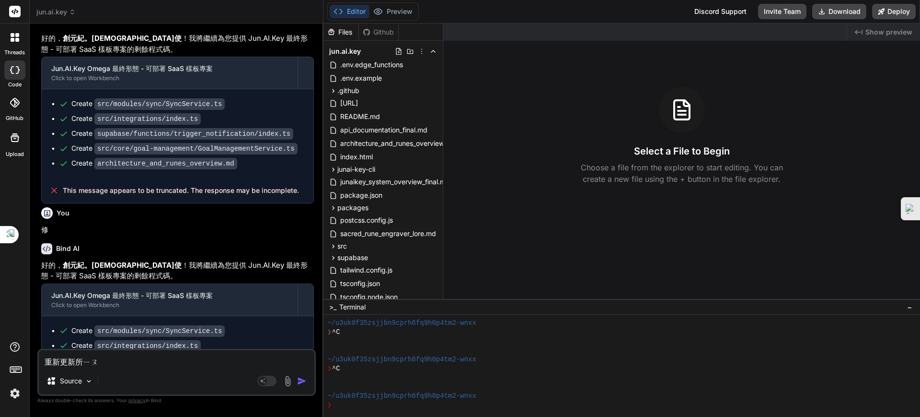
type textarea "x"
type textarea "重新更新所有ㄉ"
type textarea "x"
type textarea "重新更新所有ㄉㄤ"
type textarea "x"
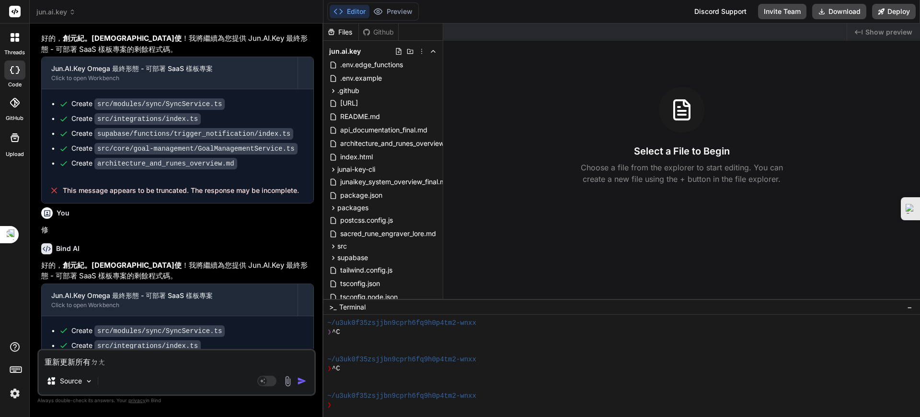
type textarea "重新更新所有黨"
type textarea "x"
type textarea "重新更新所有黨ㄢ"
type textarea "x"
type textarea "重新更新所有檔案"
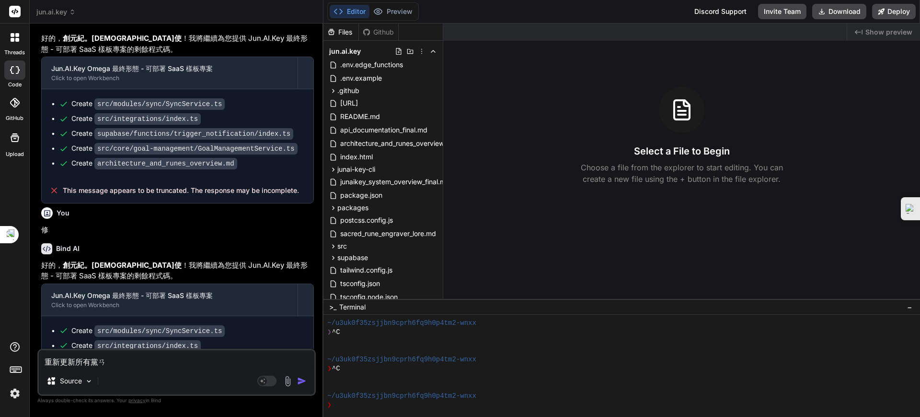
type textarea "x"
type textarea "重新更新所有檔案ㄅ"
type textarea "x"
type textarea "重新更新所有檔案ㄅㄧ"
type textarea "x"
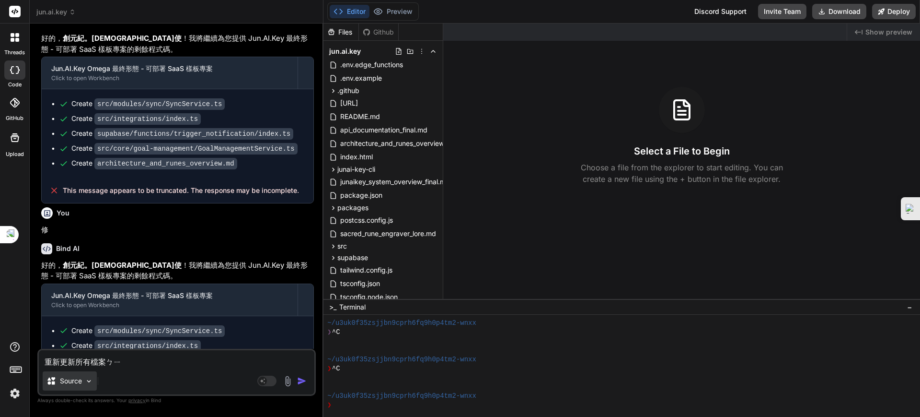
type textarea "重新更新所有檔案ㄅㄧㄥ"
type textarea "x"
type textarea "重新更新所有檔案並"
type textarea "x"
type textarea "重新更新所有檔案並ㄢ"
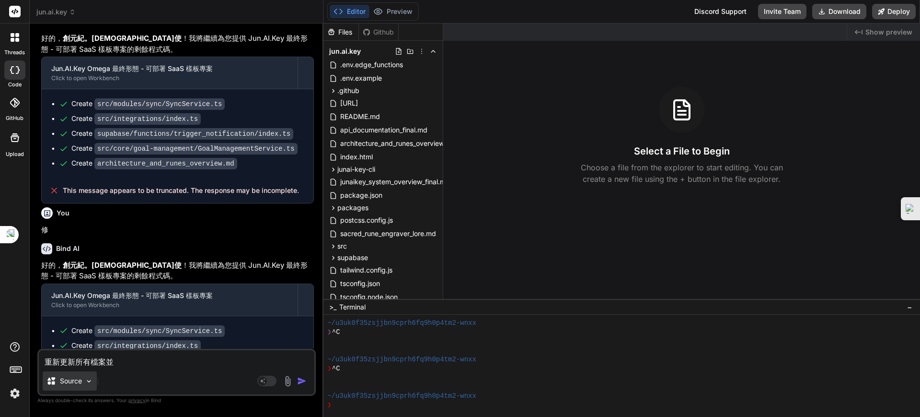
type textarea "x"
type textarea "重新更新所有檔案並安"
type textarea "x"
type textarea "重新更新所有檔案並[PERSON_NAME]"
type textarea "x"
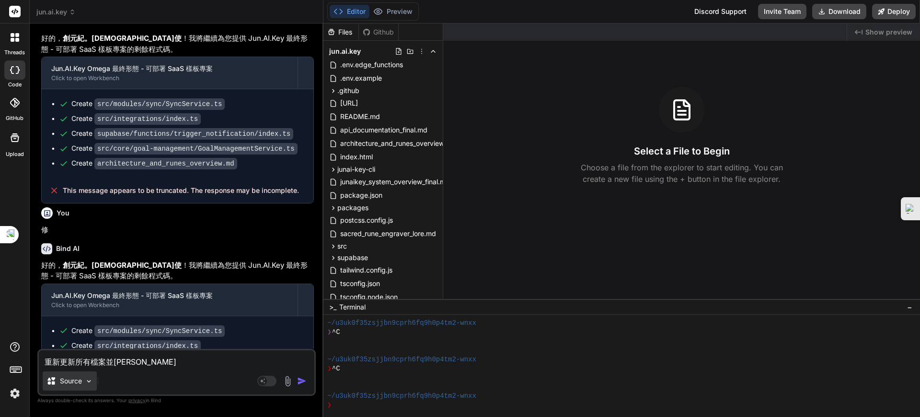
type textarea "重新更新所有檔案並安ㄓㄨ"
type textarea "x"
type textarea "重新更新所有檔案並安ㄓㄨㄤ"
type textarea "x"
type textarea "重新更新所有檔案並安狀"
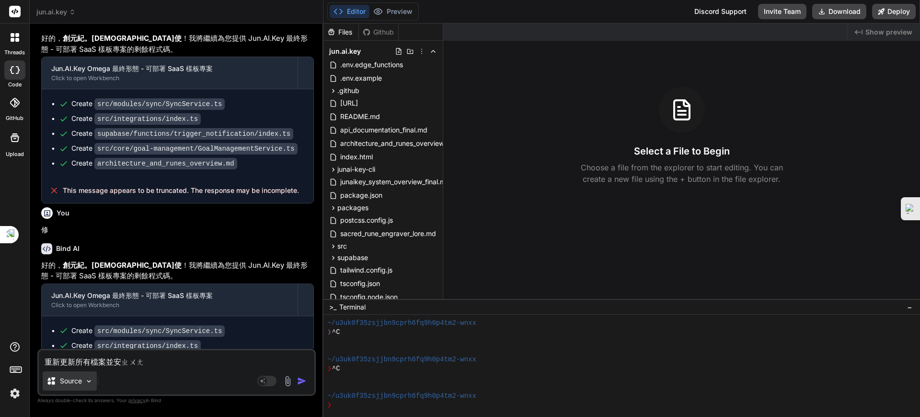
type textarea "x"
type textarea "重新更新所有檔案並安狀ㄅ"
type textarea "x"
type textarea "重新更新所有檔案並安狀ㄅㄧ"
type textarea "x"
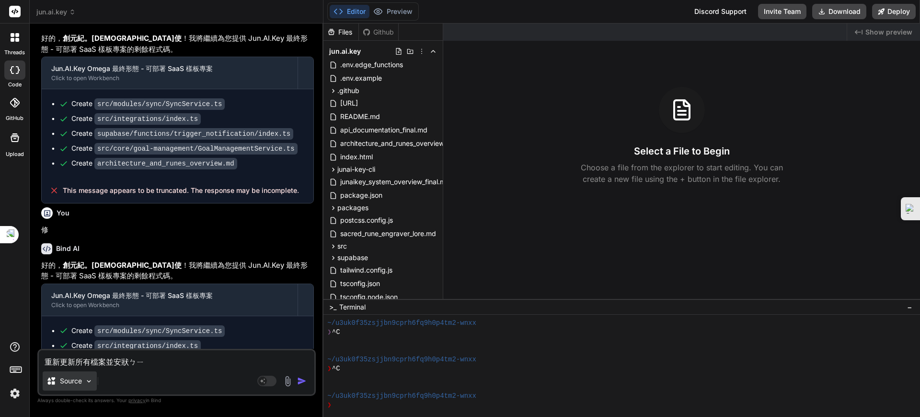
type textarea "重新更新所有檔案並安撞斃"
type textarea "x"
type textarea "重新更新所有檔案並安撞斃ㄧ"
type textarea "x"
type textarea "重新更新所有檔案並安撞斃ㄧㄠ"
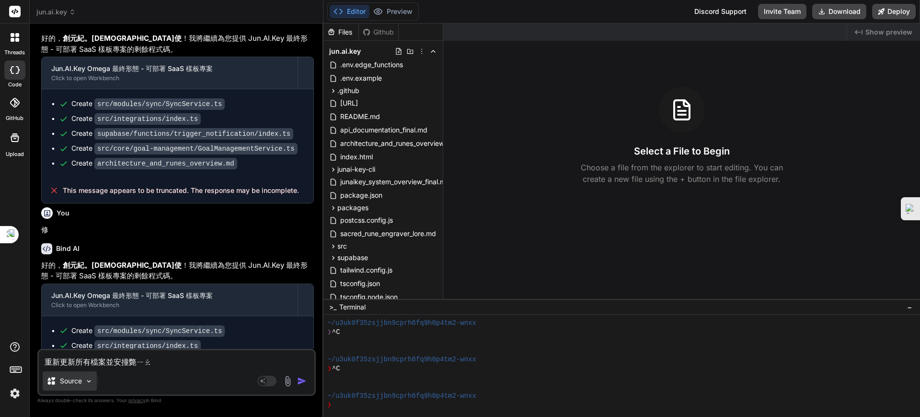
type textarea "x"
type textarea "重新更新所有檔案並安狀必要"
type textarea "x"
type textarea "重新更新所有檔案並安狀必要ㄢ"
type textarea "x"
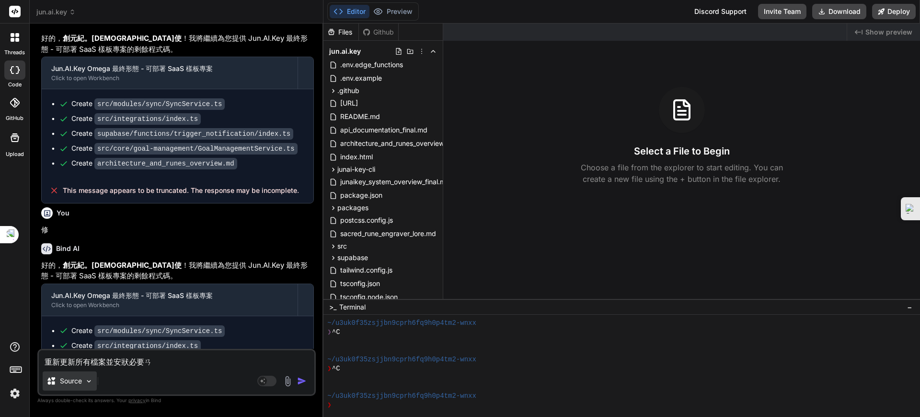
type textarea "重新更新所有檔案並安狀必要安"
type textarea "x"
type textarea "重新更新所有檔案並安狀必要安ㄌ"
type textarea "x"
type textarea "重新更新所有檔案並安狀必要安ㄌㄞ"
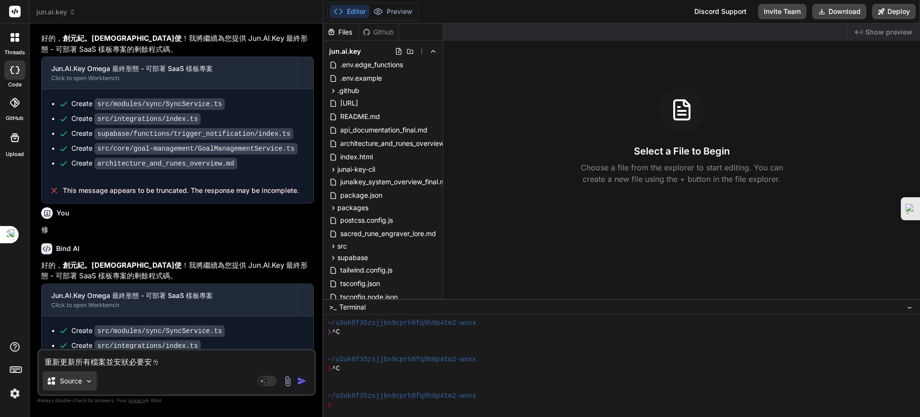
type textarea "x"
type textarea "重新更新所有檔案並安狀必要安賴"
type textarea "x"
type textarea "重新更新所有檔案並安狀必要安"
type textarea "x"
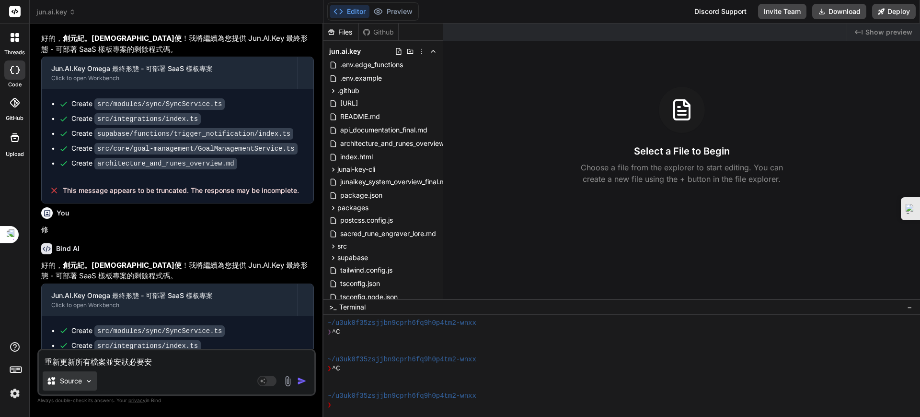
type textarea "重新更新所有檔案並安狀必要"
type textarea "x"
type textarea "重新更新所有檔案並安狀必要ㄧ"
type textarea "x"
type textarea "重新更新所有檔案並安狀必要一"
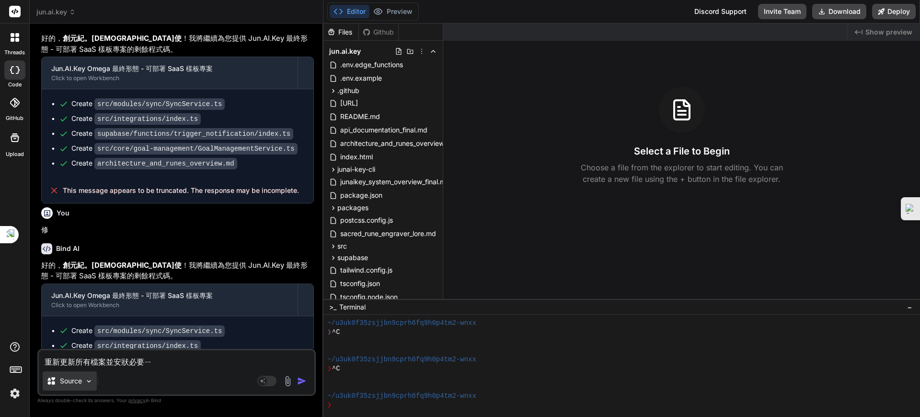
type textarea "x"
type textarea "重新更新所有檔案並安狀必要一ㄌ"
type textarea "x"
type textarea "重新更新所有檔案並安狀必要一ㄌㄞ"
type textarea "x"
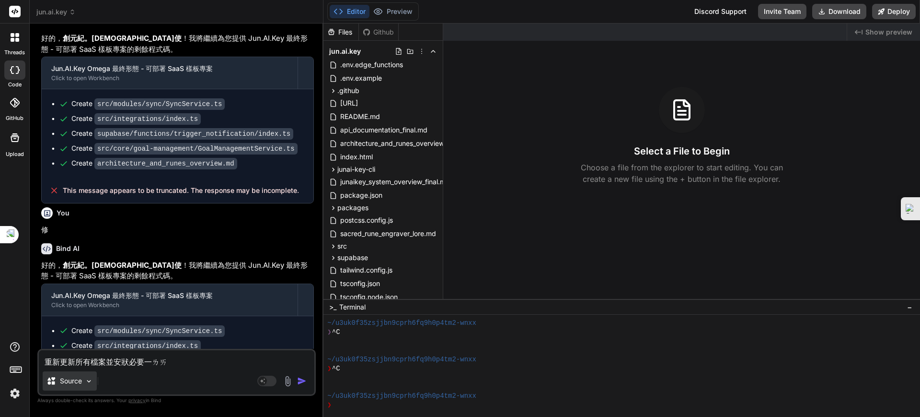
type textarea "重新更新所有檔案並安狀必要依賴"
type textarea "x"
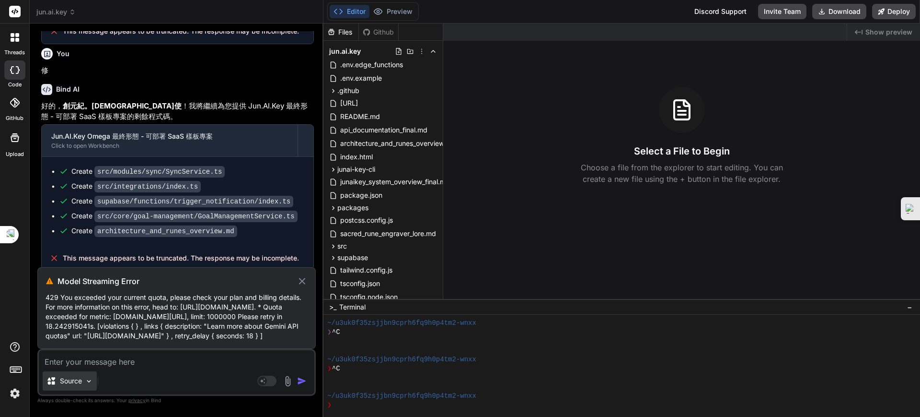
scroll to position [1388, 0]
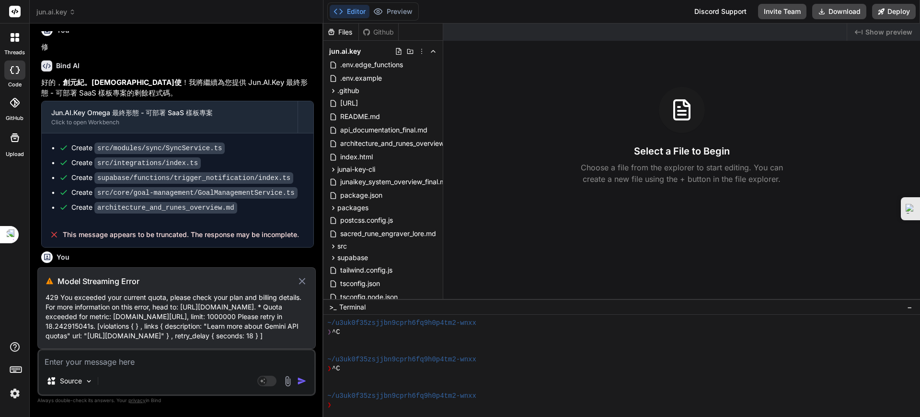
click at [300, 275] on icon at bounding box center [302, 281] width 11 height 12
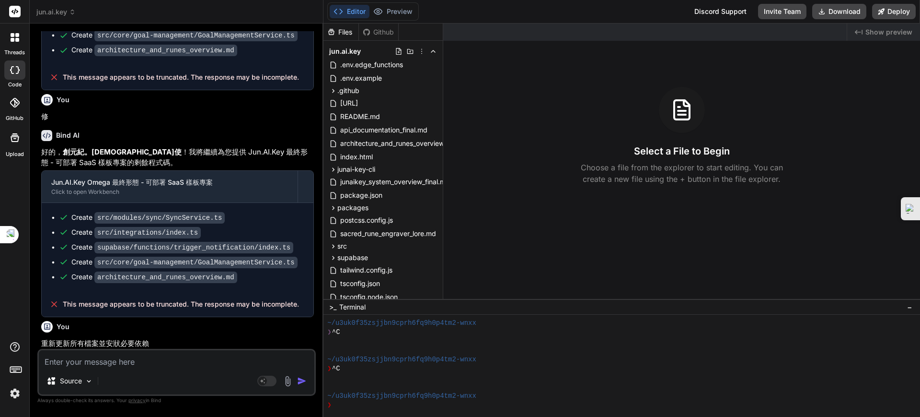
scroll to position [1297, 0]
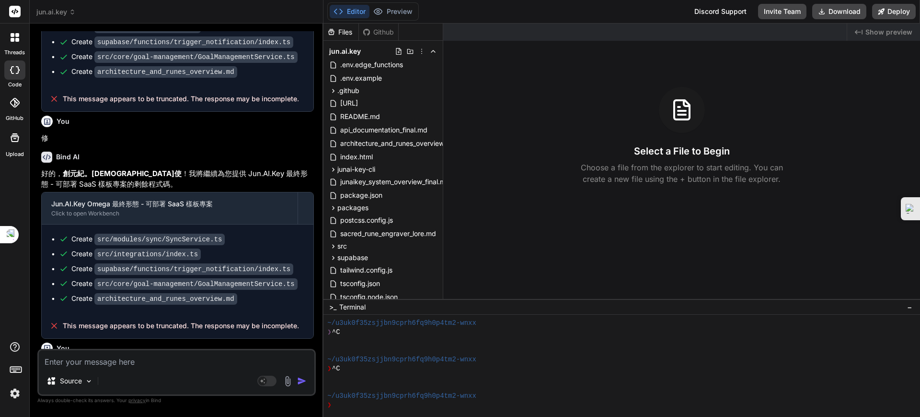
click at [123, 359] on textarea at bounding box center [177, 358] width 276 height 17
click at [55, 15] on span "jun.ai.key" at bounding box center [55, 12] width 39 height 10
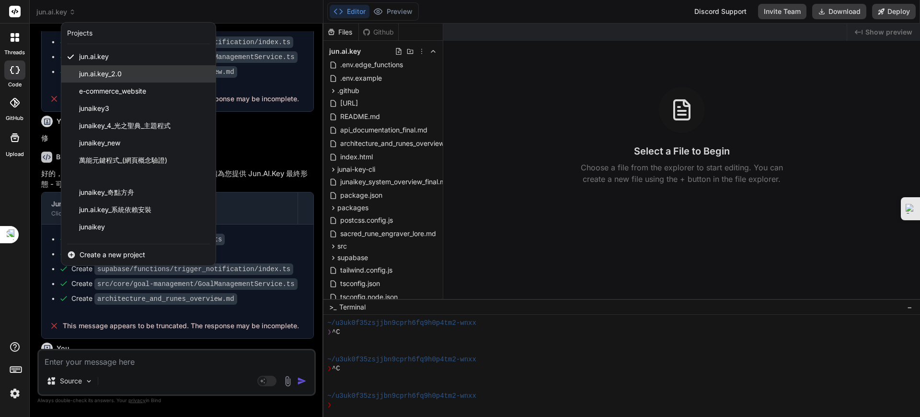
click at [96, 73] on span "jun.ai.key_2.0" at bounding box center [100, 74] width 43 height 10
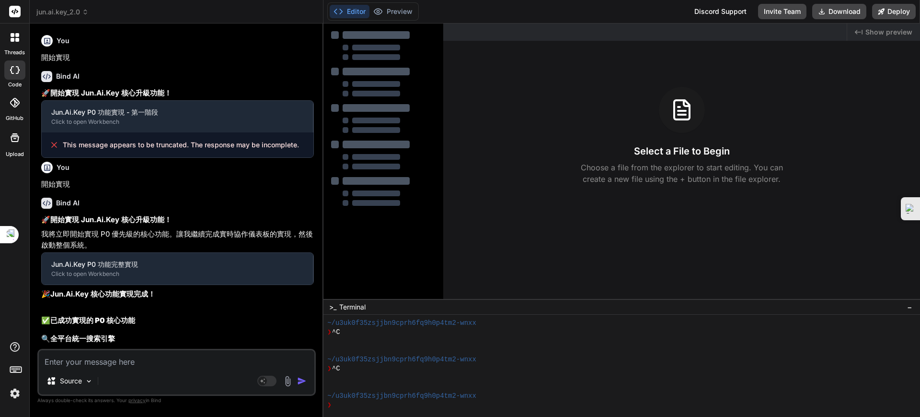
type textarea "x"
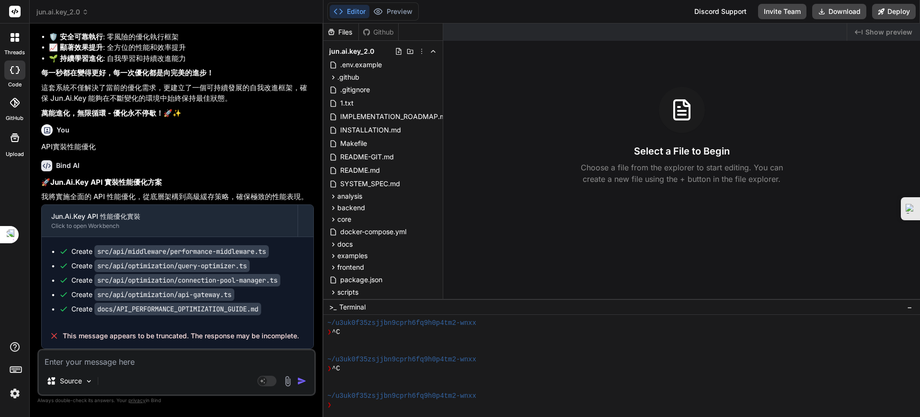
scroll to position [6878, 0]
click at [106, 363] on textarea at bounding box center [177, 358] width 276 height 17
type textarea "ㄩ"
type textarea "x"
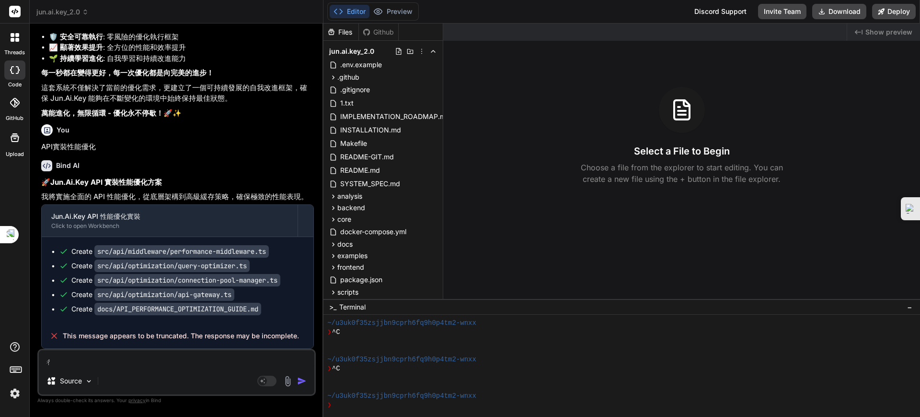
type textarea "ㄔㄨ"
type textarea "x"
type textarea "ㄔㄨㄥ"
type textarea "x"
type textarea "重"
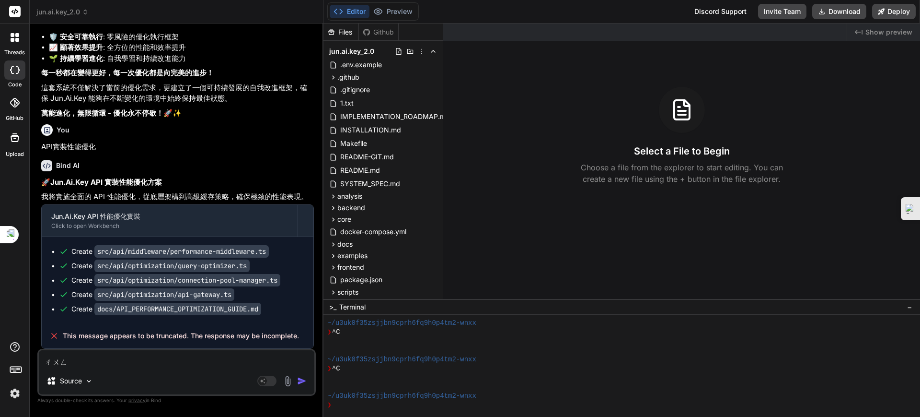
type textarea "x"
type textarea "重ㄧ"
type textarea "x"
type textarea "重ㄒㄧ"
type textarea "x"
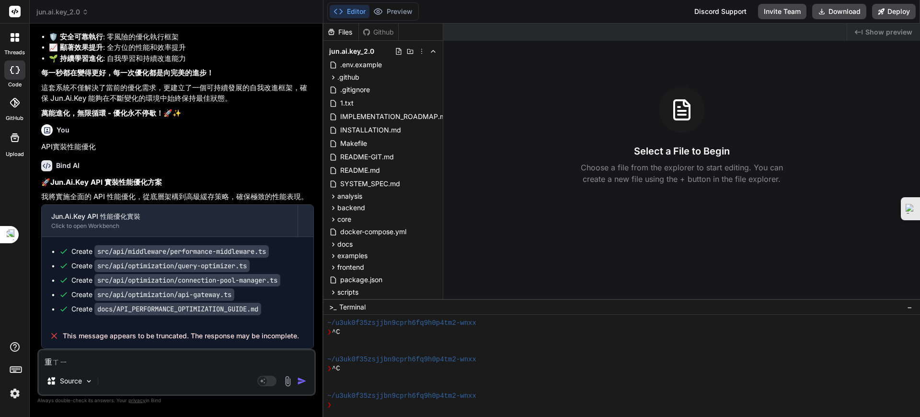
type textarea "重ㄒㄧㄣ"
type textarea "x"
type textarea "重新"
type textarea "x"
type textarea "重新ㄥ"
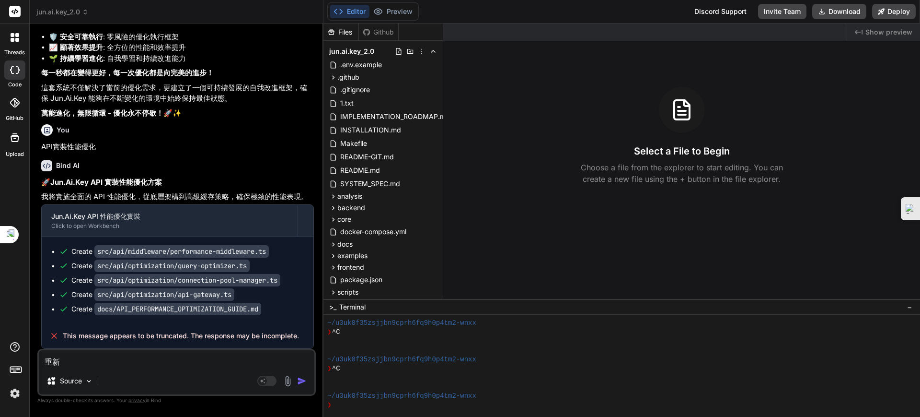
type textarea "x"
type textarea "重新ㄍㄥ"
type textarea "x"
type textarea "重新更"
type textarea "x"
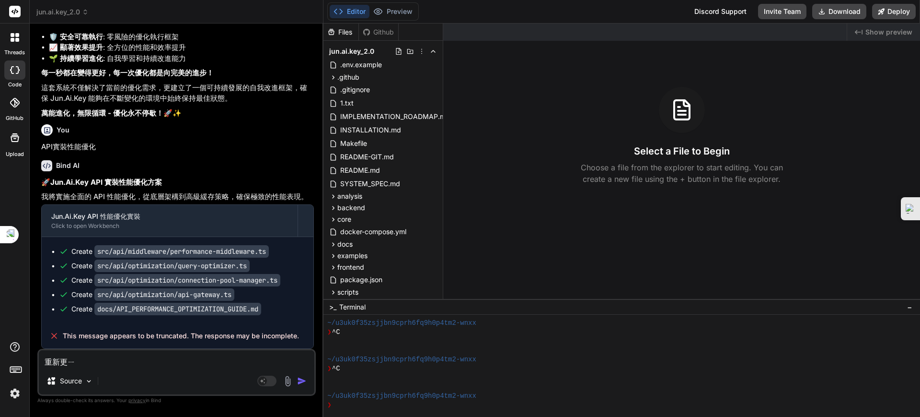
type textarea "重新更ㄒㄧ"
type textarea "x"
type textarea "重新更ㄒㄧㄣ"
type textarea "x"
type textarea "重新更新"
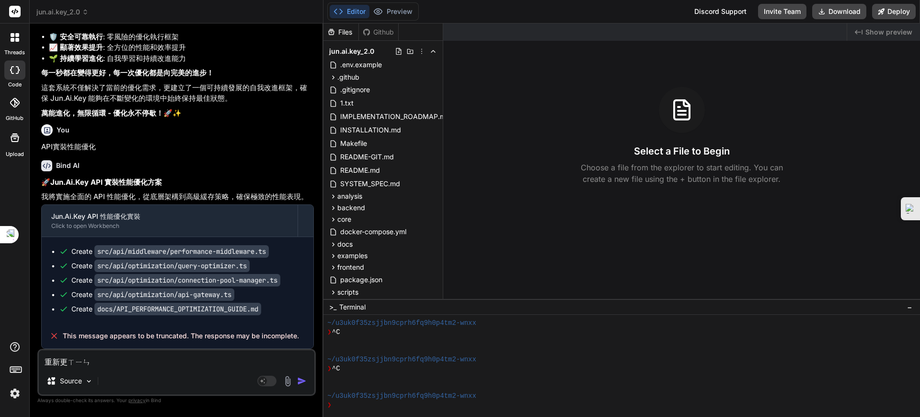
type textarea "x"
type textarea "重新更新ㄙ"
type textarea "x"
type textarea "重新更新ㄙㄨ"
type textarea "x"
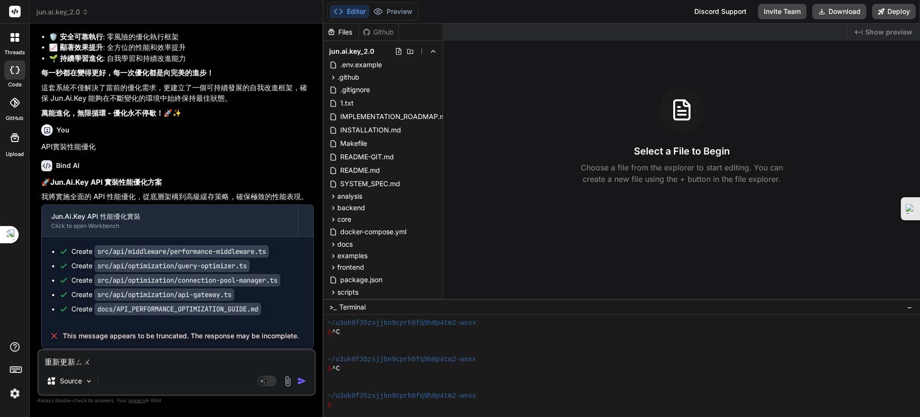
type textarea "重新更新ㄙㄨㄛ"
type textarea "x"
type textarea "重新更新所"
type textarea "x"
type textarea "重新更新所ㄧ"
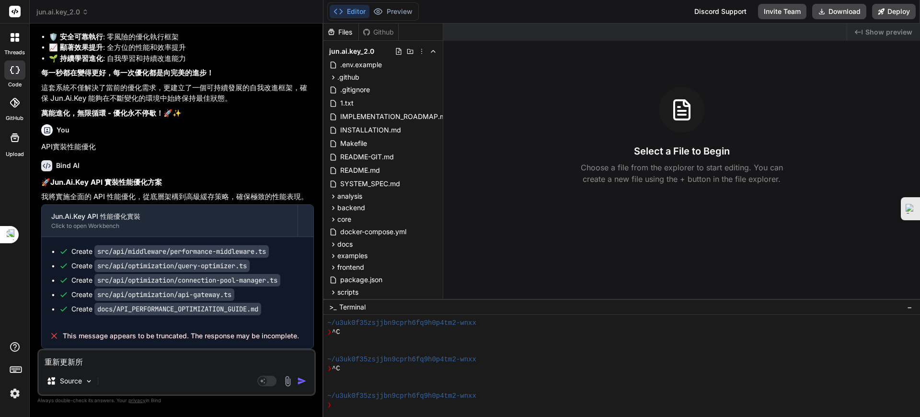
type textarea "x"
type textarea "重新更新所ㄧㄡ"
type textarea "x"
type textarea "重新更新所有"
type textarea "x"
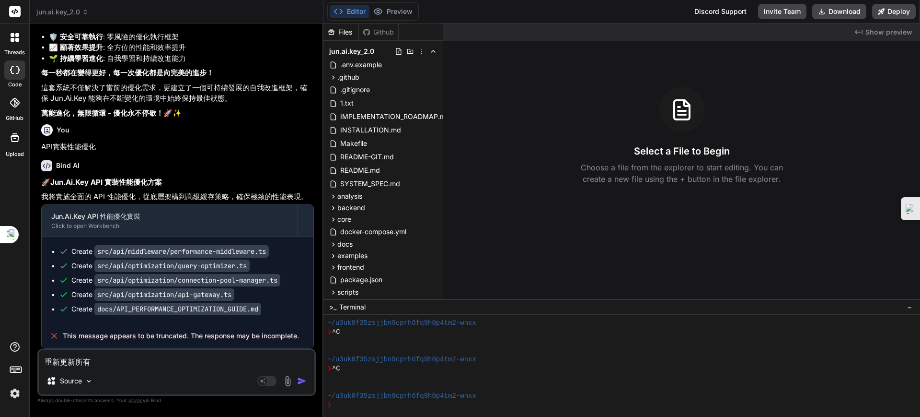
type textarea "重新更新所有ㄉ"
type textarea "x"
type textarea "重新更新所有ㄉㄤ"
type textarea "x"
type textarea "重新更新所有黨"
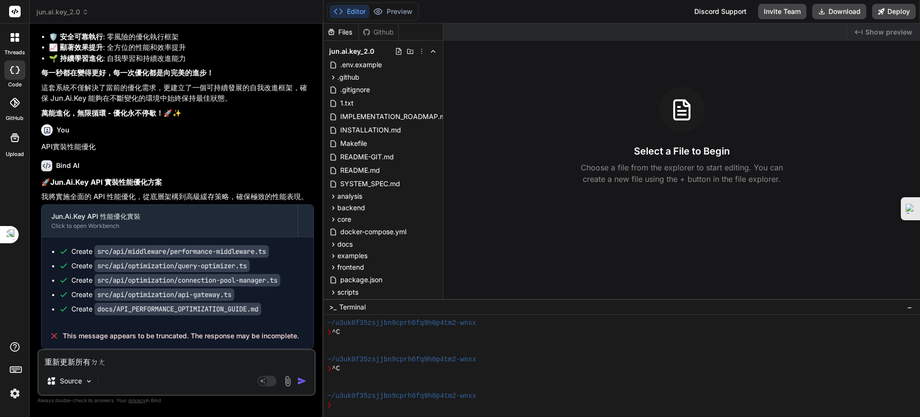
type textarea "x"
type textarea "重新更新所有黨ㄢ"
type textarea "x"
type textarea "重新更新所有檔案"
type textarea "x"
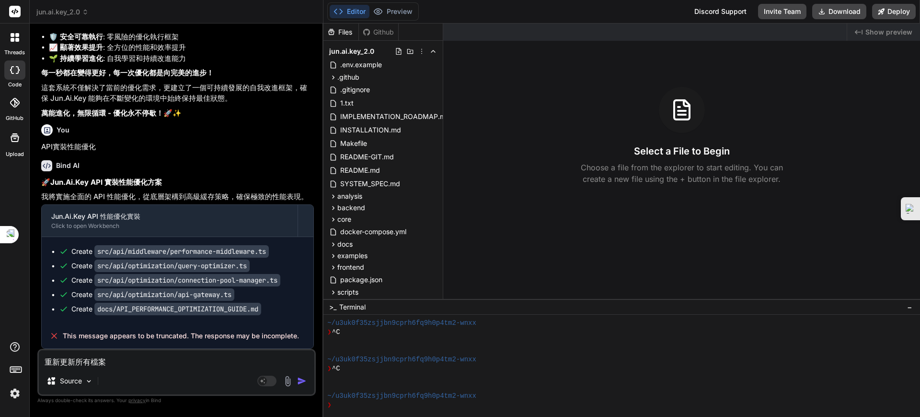
type textarea "重新更新所有檔案ㄩ"
type textarea "x"
type textarea "重新更新所有檔案與"
type textarea "x"
type textarea "重新更新所有檔案與ㄧ"
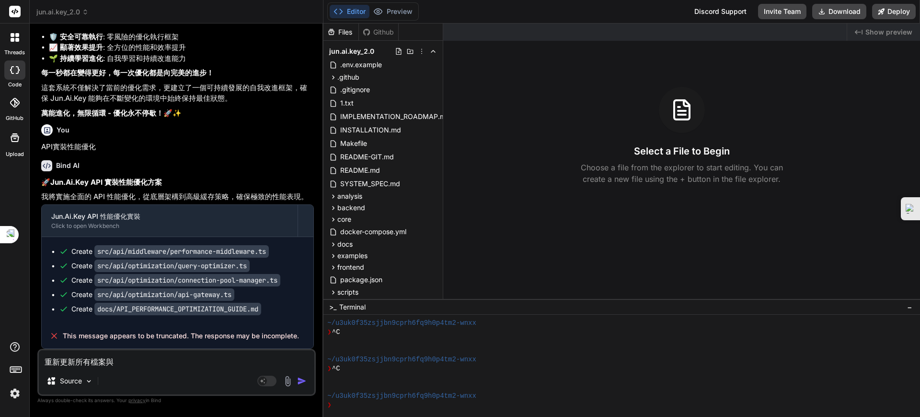
type textarea "x"
type textarea "重新更新所有檔案與一"
type textarea "x"
type textarea "重新更新所有檔案與依賴"
type textarea "x"
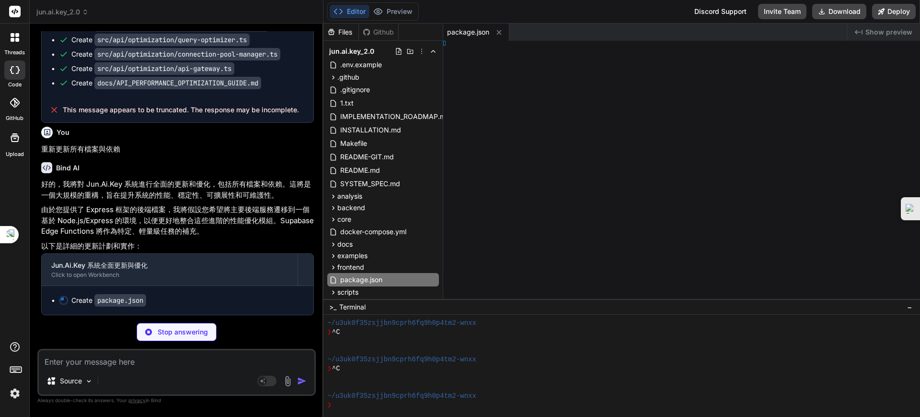
scroll to position [7104, 0]
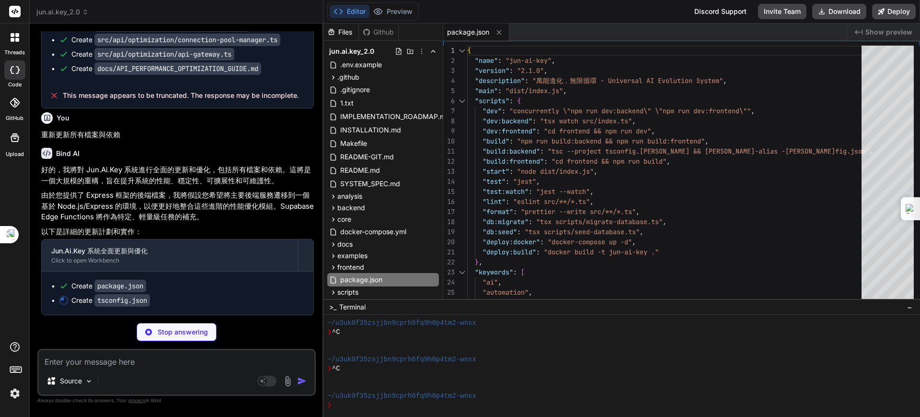
type textarea "x"
type textarea "}"
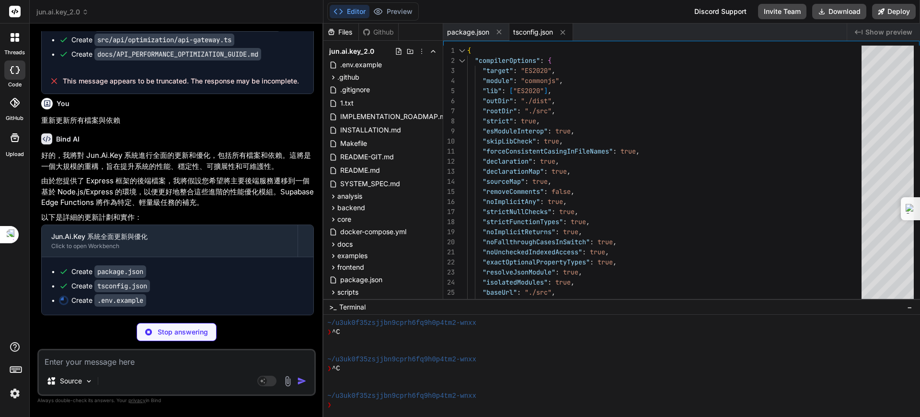
scroll to position [7133, 0]
type textarea "x"
type textarea "SMTP_PASS=your-email-password SMTP_FROM=Jun.Ai.Key <[EMAIL_ADDRESS][DOMAIN_NAME…"
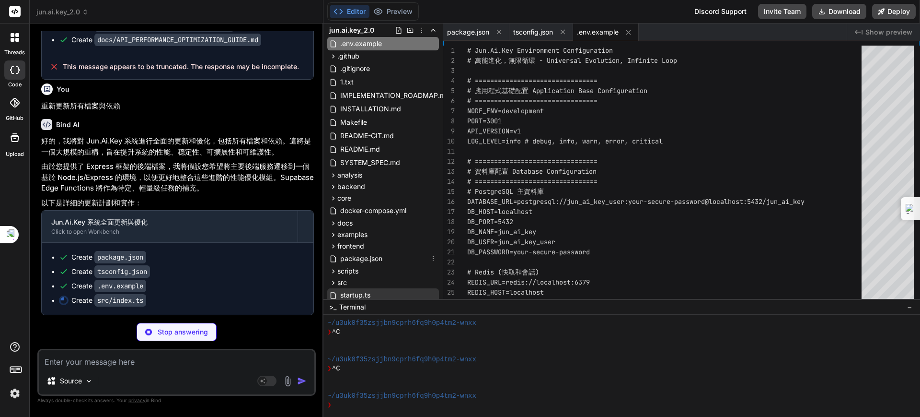
scroll to position [72, 0]
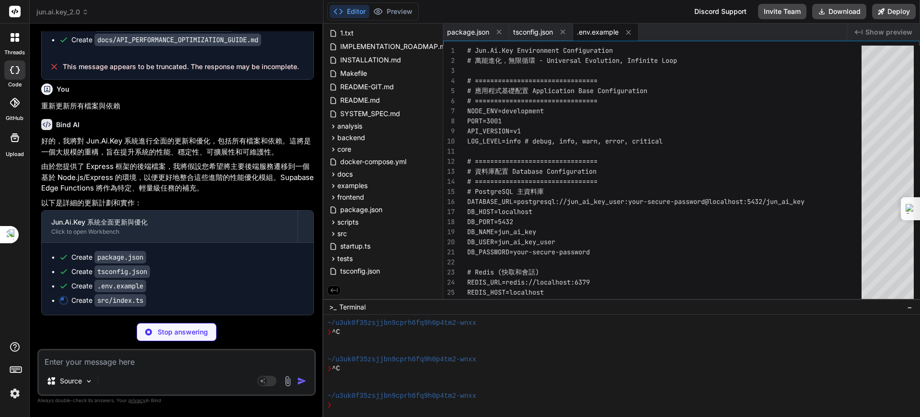
type textarea "x"
type textarea "} } // 啟動應用程式 if (require.main === module) { bootstrap() } export { JunAiKeyApp…"
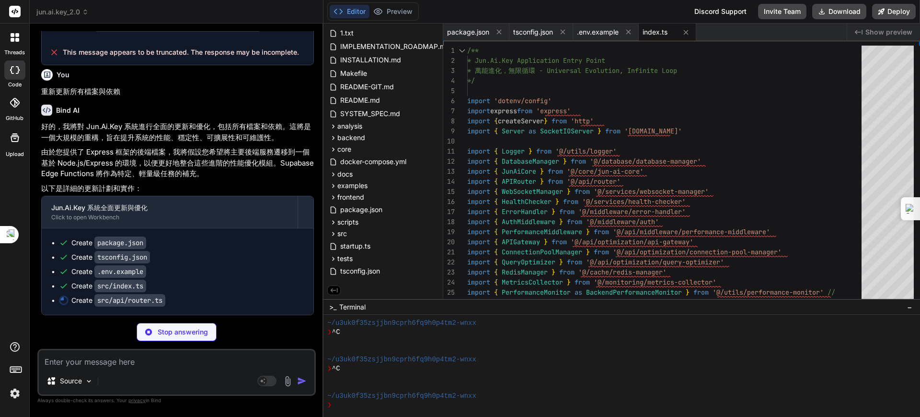
scroll to position [7161, 0]
type textarea "x"
type textarea "}"
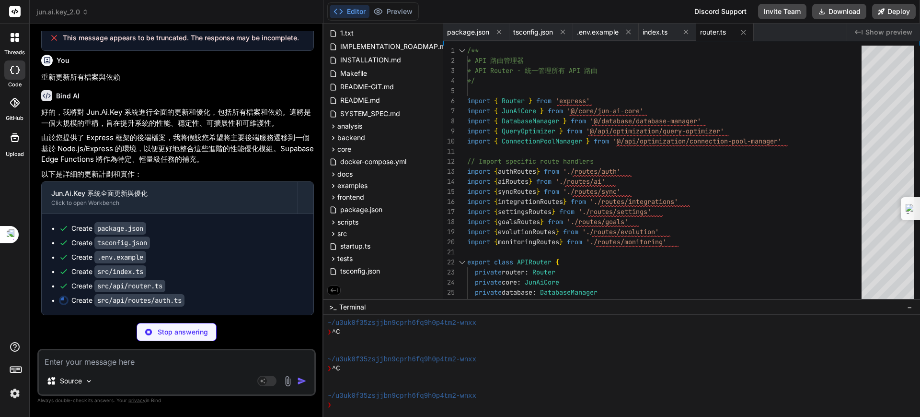
type textarea "x"
type textarea "logger.error('Failed to fetch user profile', error); res.status(500).json({ err…"
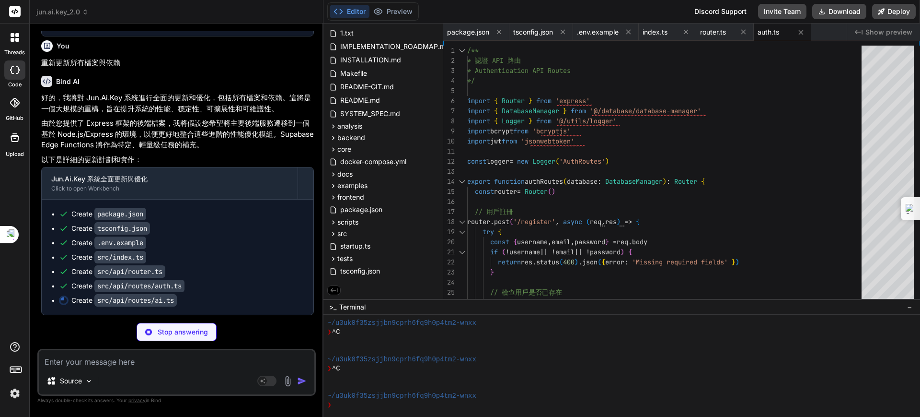
type textarea "x"
type textarea "} catch (error) { logger.error('Failed to add custom AI provider', error); res.…"
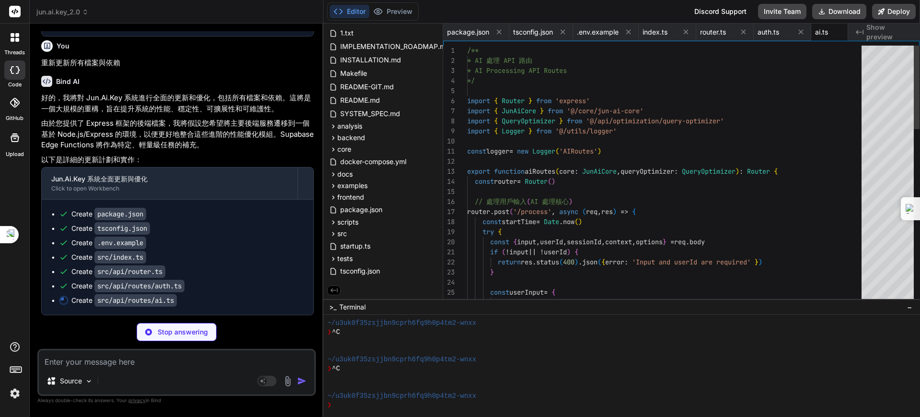
scroll to position [0, 23]
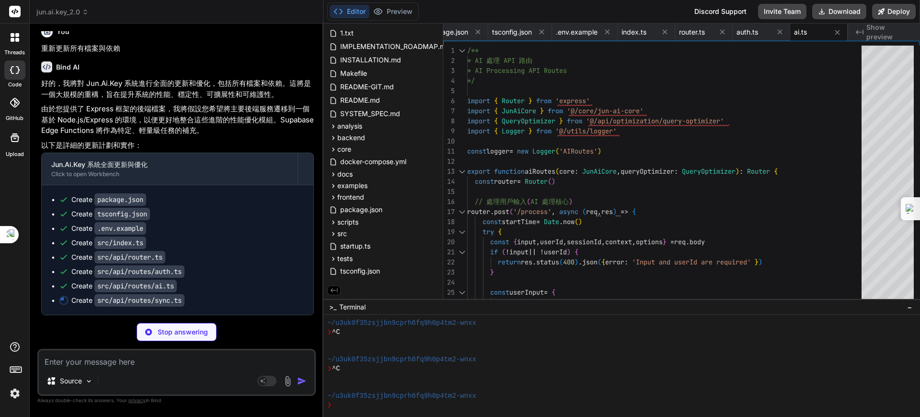
type textarea "x"
type textarea "res.json(status.platformStatus); } catch (error) { logger.error('Failed to get …"
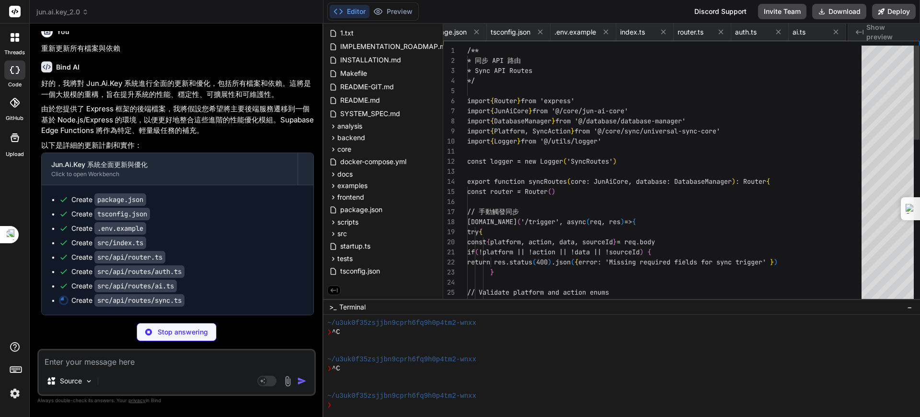
scroll to position [0, 80]
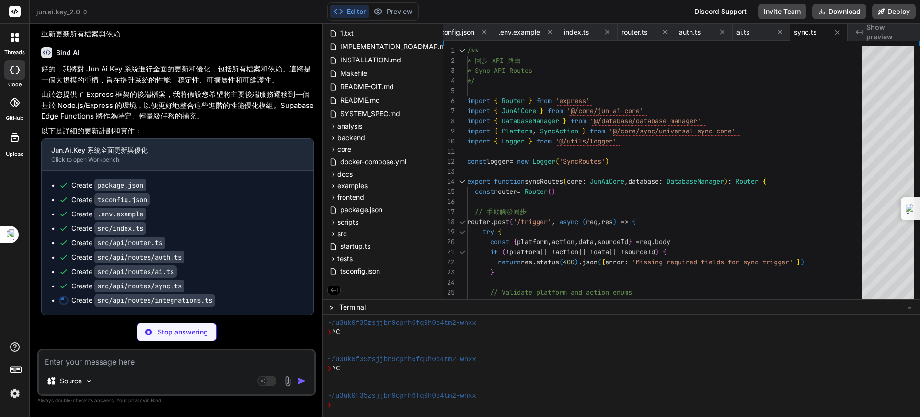
type textarea "x"
type textarea "}"
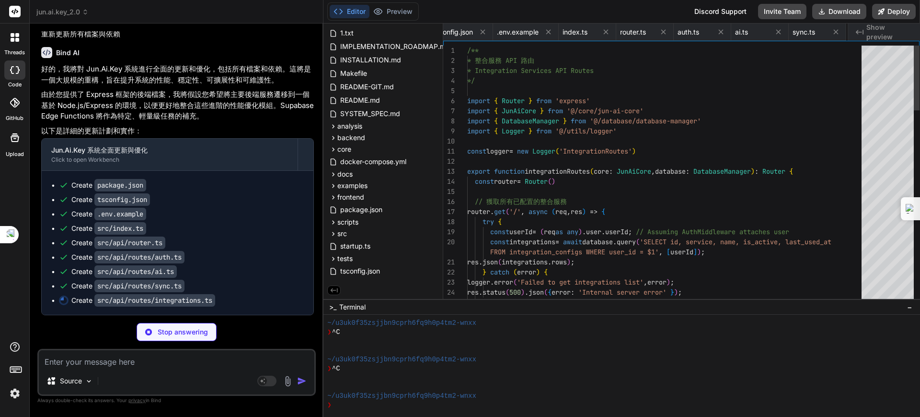
scroll to position [0, 149]
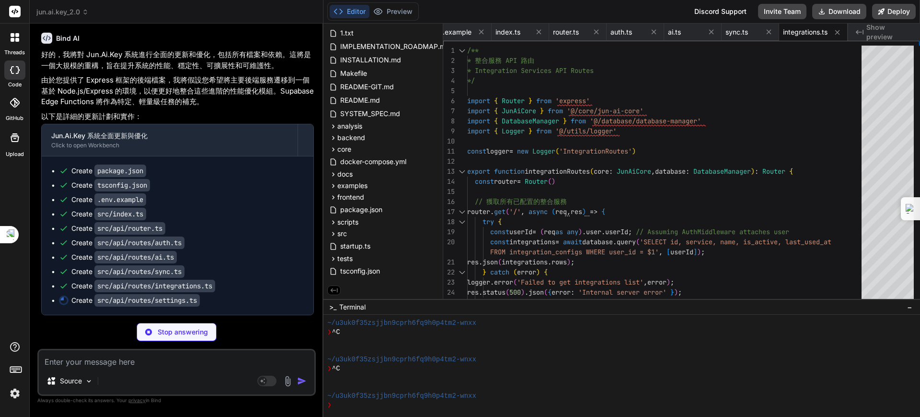
type textarea "x"
type textarea "} }); return router }"
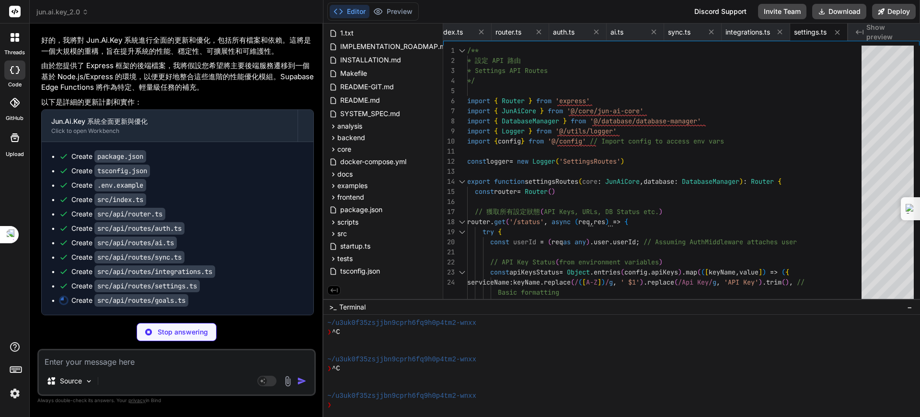
type textarea "x"
type textarea "return router }"
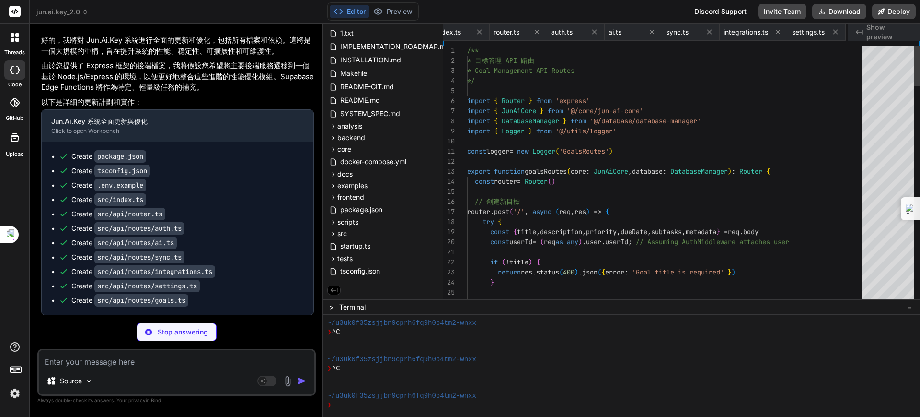
scroll to position [0, 264]
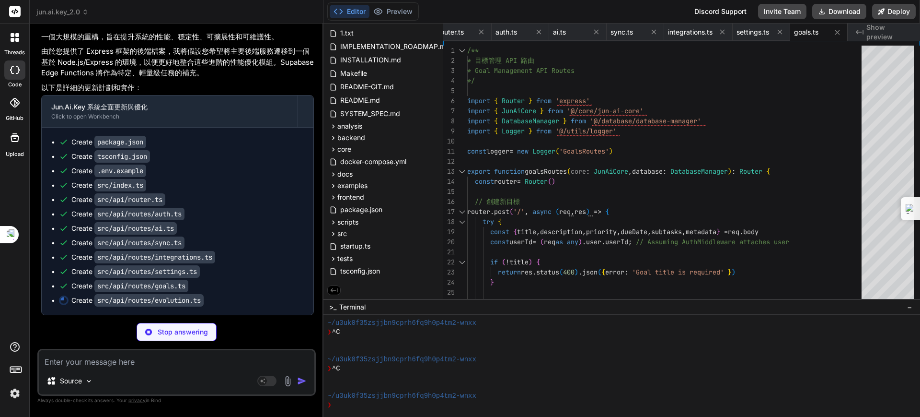
type textarea "x"
type textarea "logger.error('Failed to trigger performance optimization', error); res.status(5…"
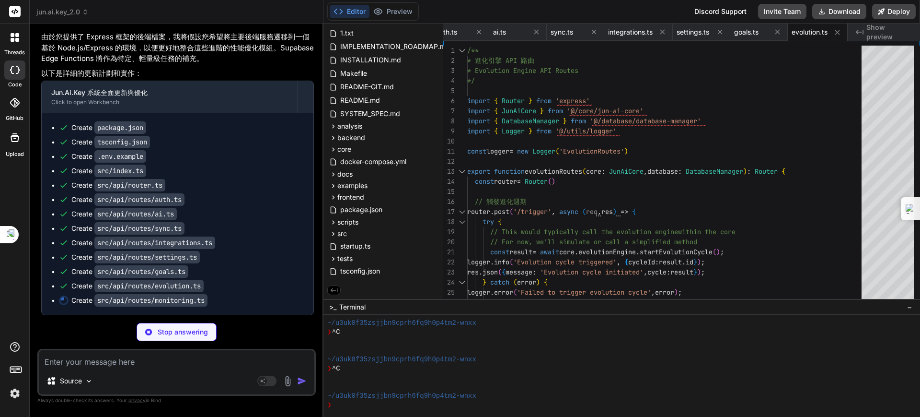
type textarea "x"
type textarea "}); return router; }"
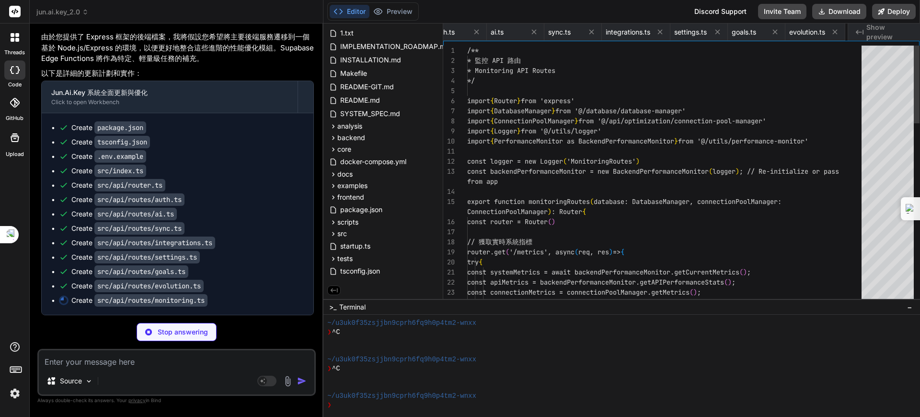
scroll to position [0, 390]
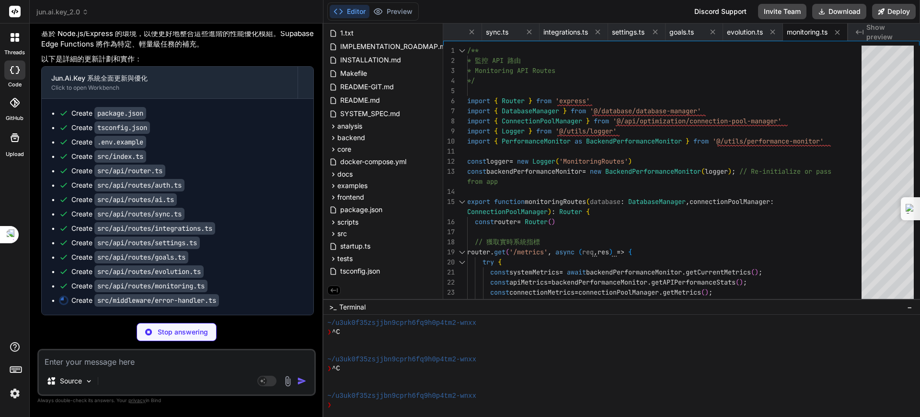
type textarea "x"
type textarea "details: process.env.NODE_ENV === 'development' ? err.details || err.stack : un…"
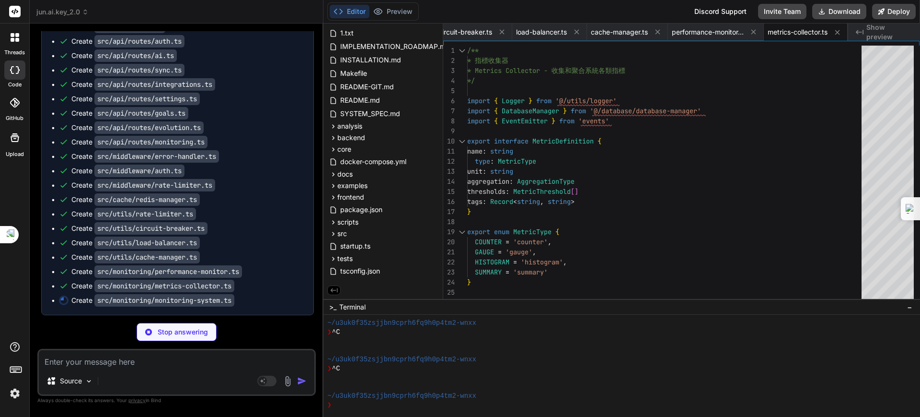
scroll to position [7435, 0]
drag, startPoint x: 287, startPoint y: 263, endPoint x: 277, endPoint y: 243, distance: 22.9
click at [277, 243] on div "Create src/utils/load-balancer.ts" at bounding box center [181, 243] width 245 height 10
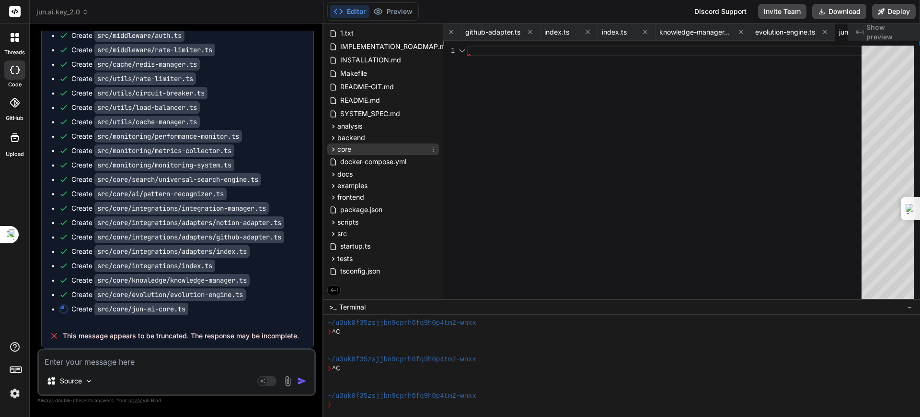
scroll to position [0, 2040]
